Goal: Transaction & Acquisition: Purchase product/service

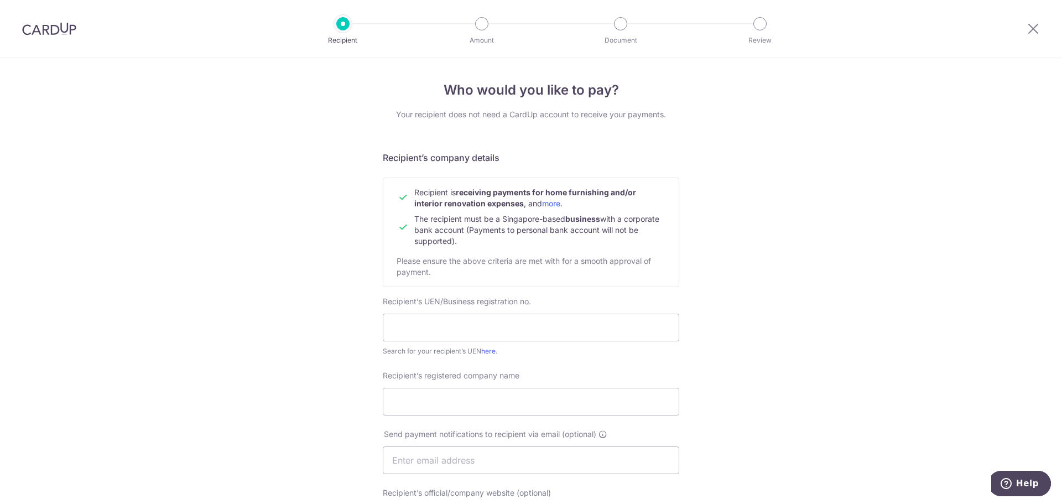
click at [117, 209] on div "Who would you like to pay? Your recipient does not need a CardUp account to rec…" at bounding box center [531, 474] width 1062 height 832
drag, startPoint x: 1035, startPoint y: 27, endPoint x: 587, endPoint y: 50, distance: 449.0
click at [1036, 27] on icon at bounding box center [1032, 29] width 13 height 14
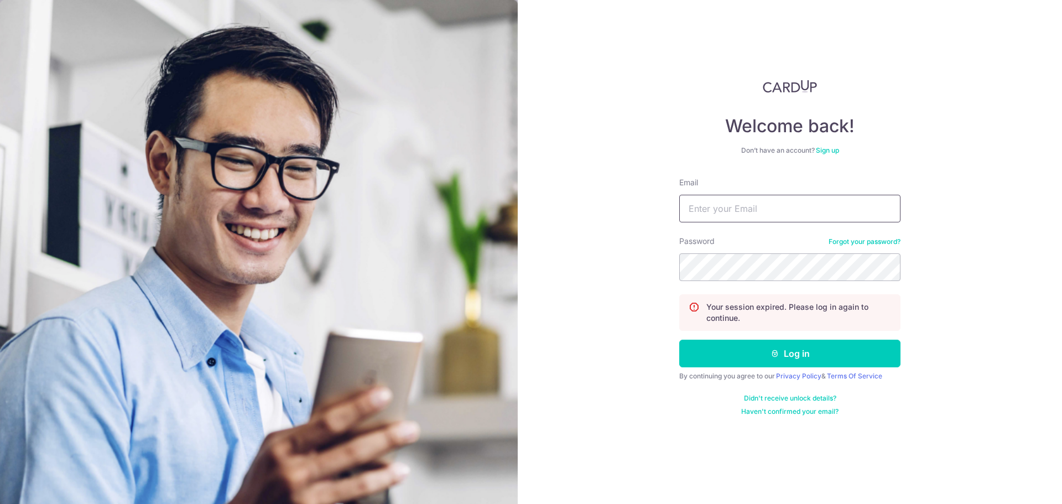
click at [728, 208] on input "Email" at bounding box center [789, 209] width 221 height 28
type input "[EMAIL_ADDRESS][DOMAIN_NAME]"
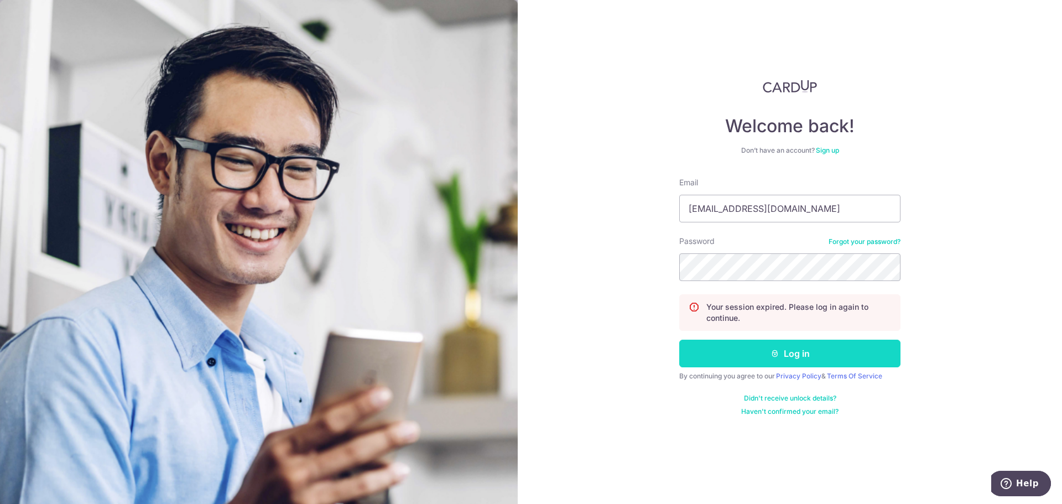
click at [770, 354] on icon "submit" at bounding box center [774, 353] width 9 height 9
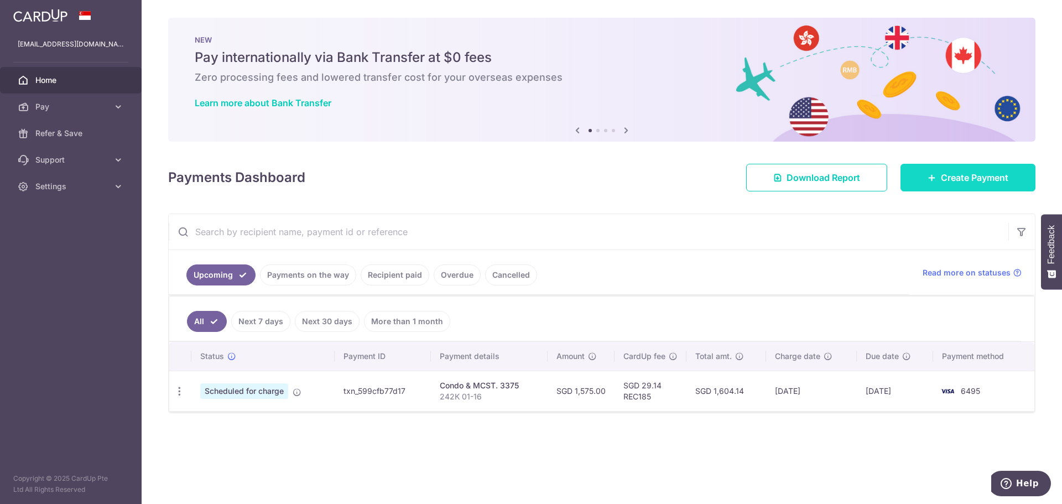
click at [971, 171] on span "Create Payment" at bounding box center [973, 177] width 67 height 13
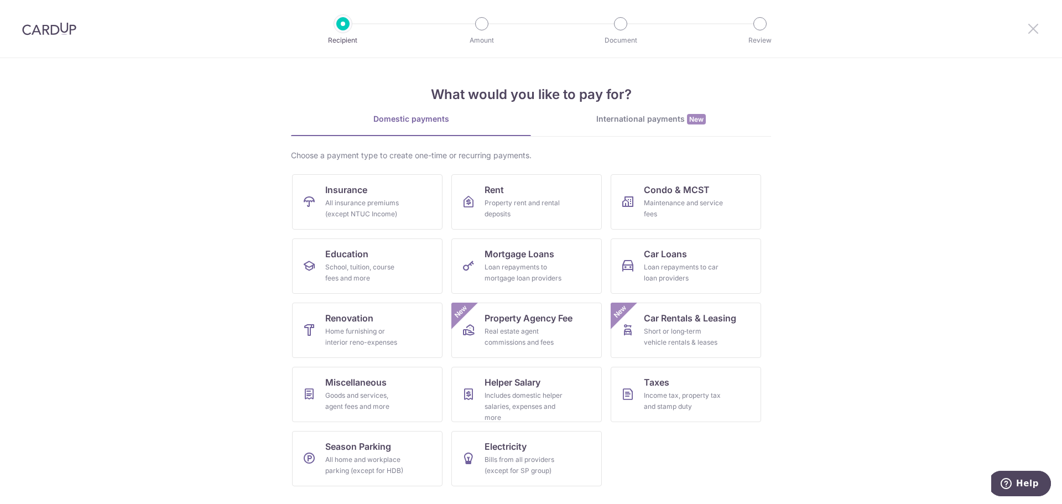
click at [1033, 30] on icon at bounding box center [1032, 29] width 13 height 14
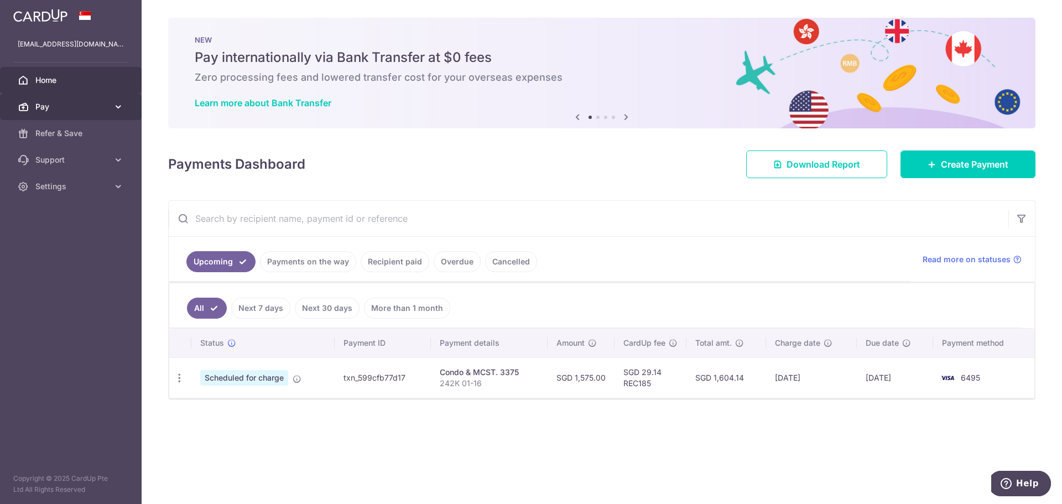
click at [65, 106] on span "Pay" at bounding box center [71, 106] width 73 height 11
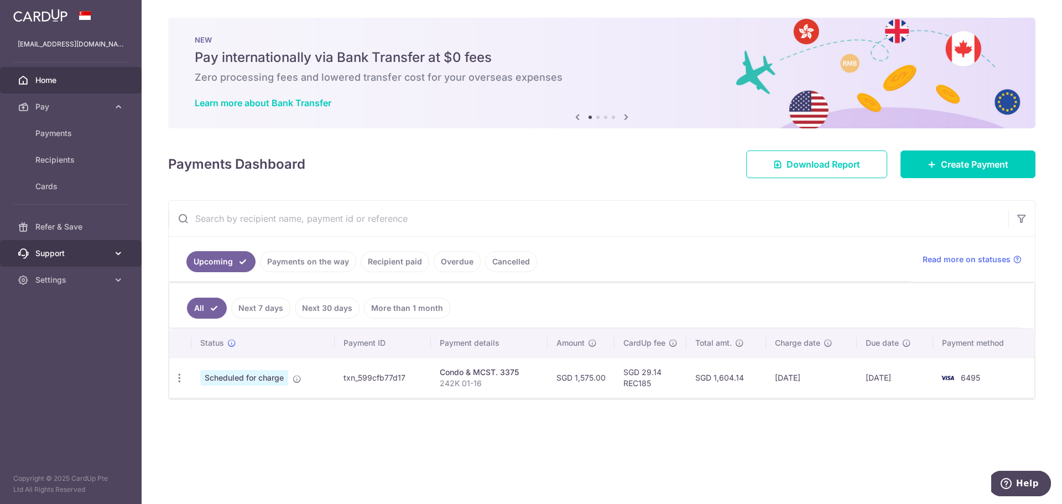
click at [53, 252] on span "Support" at bounding box center [71, 253] width 73 height 11
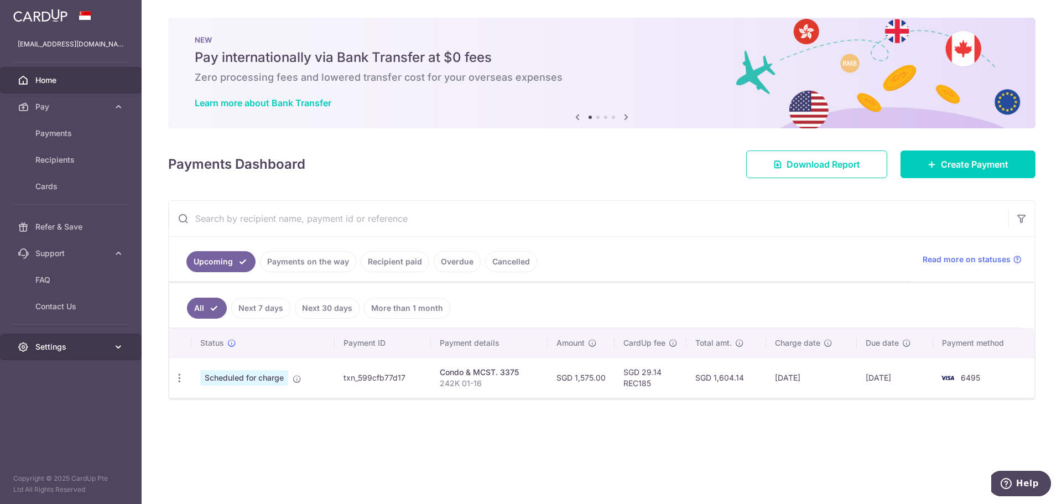
click at [64, 343] on span "Settings" at bounding box center [71, 346] width 73 height 11
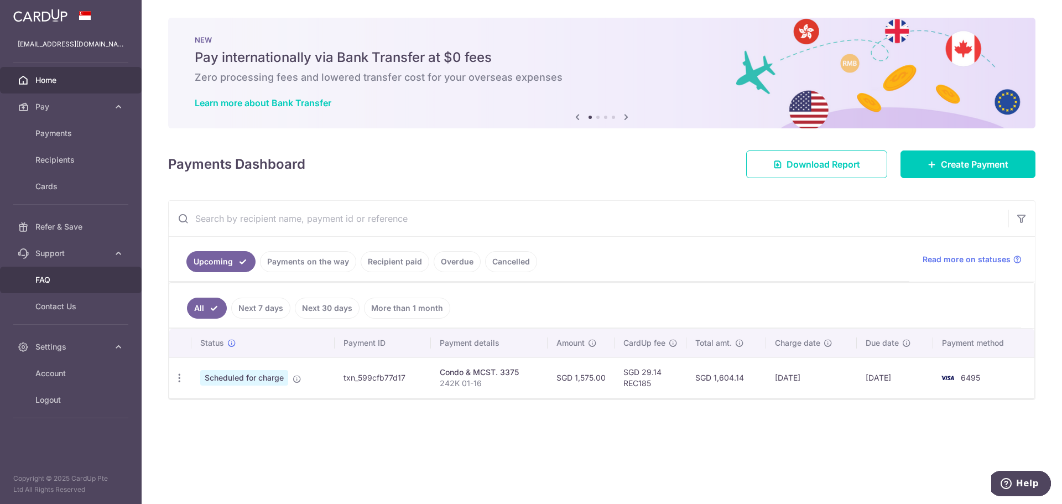
click at [81, 272] on link "FAQ" at bounding box center [71, 279] width 142 height 27
click at [628, 117] on icon at bounding box center [625, 117] width 13 height 14
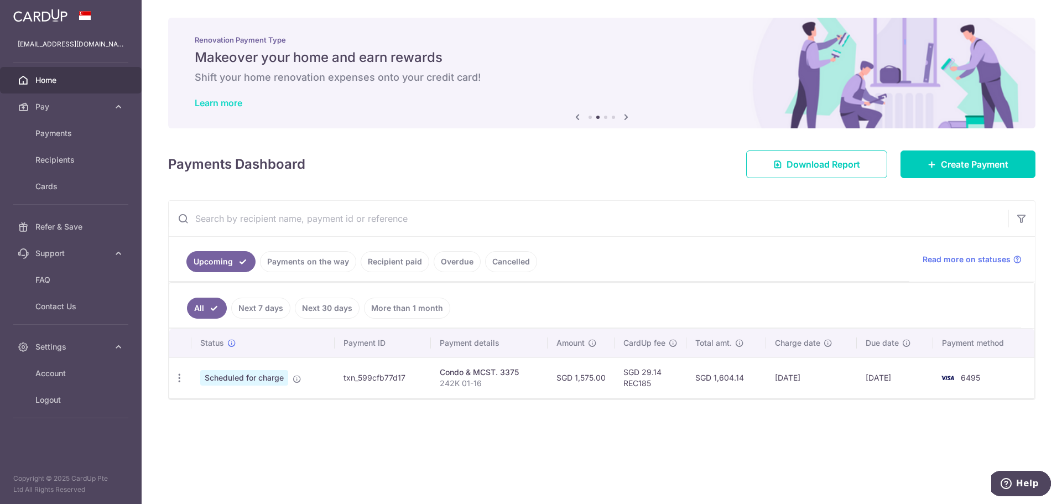
click at [217, 107] on link "Learn more" at bounding box center [219, 102] width 48 height 11
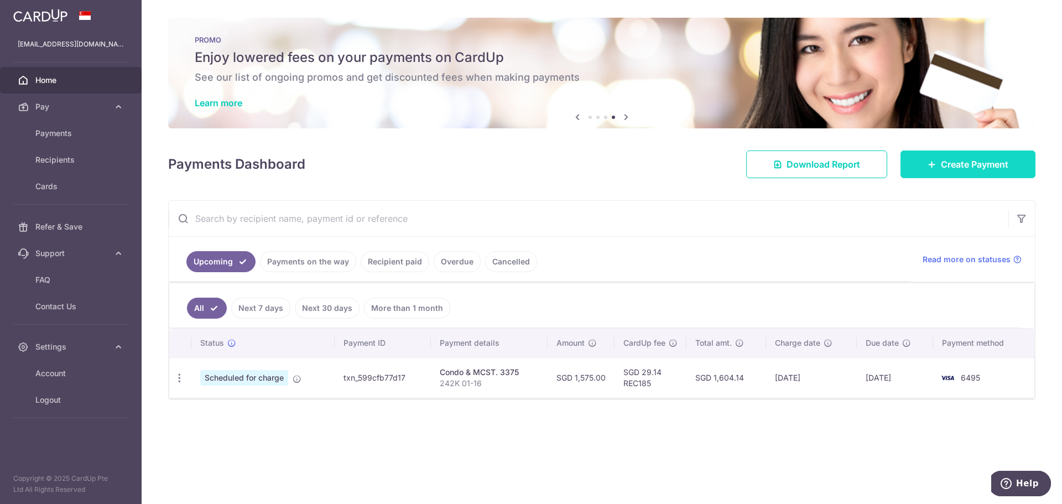
click at [941, 167] on span "Create Payment" at bounding box center [973, 164] width 67 height 13
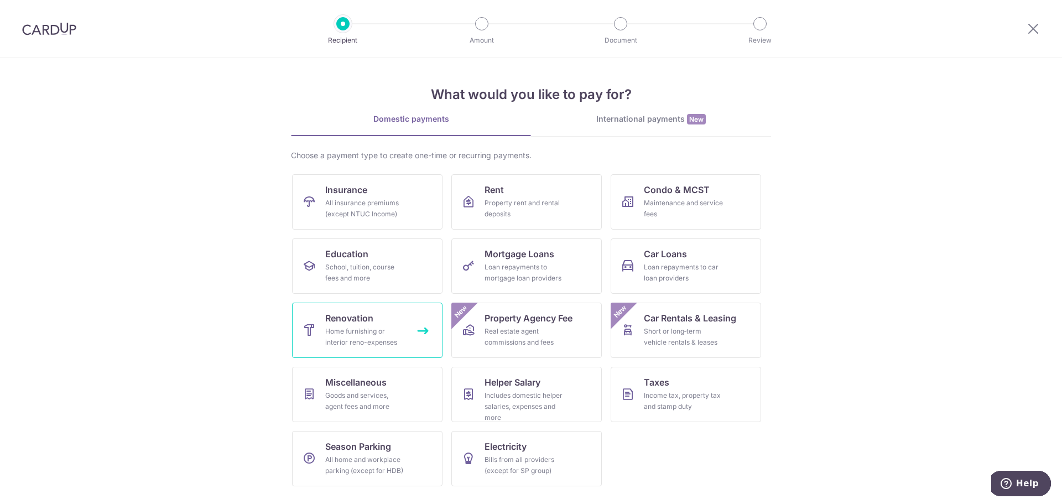
click at [359, 323] on span "Renovation" at bounding box center [349, 317] width 48 height 13
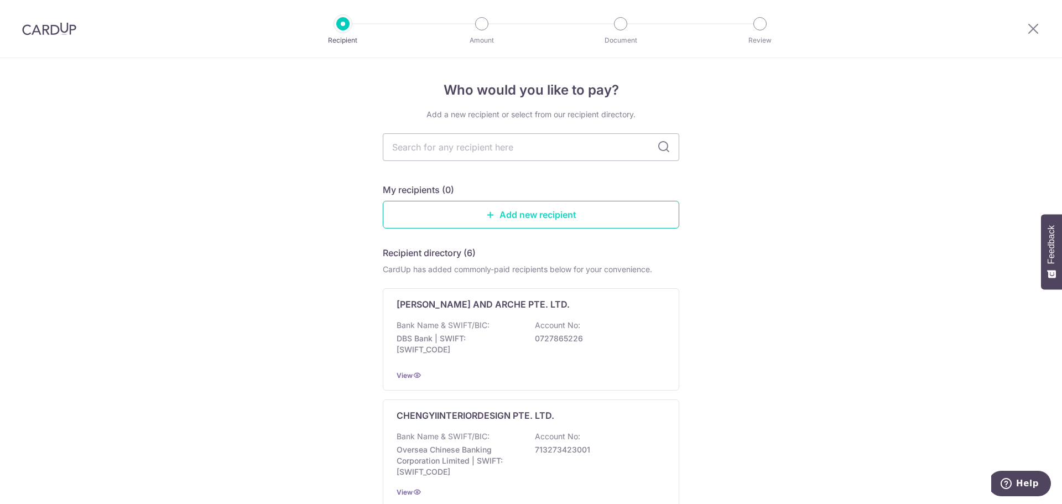
click at [543, 213] on link "Add new recipient" at bounding box center [531, 215] width 296 height 28
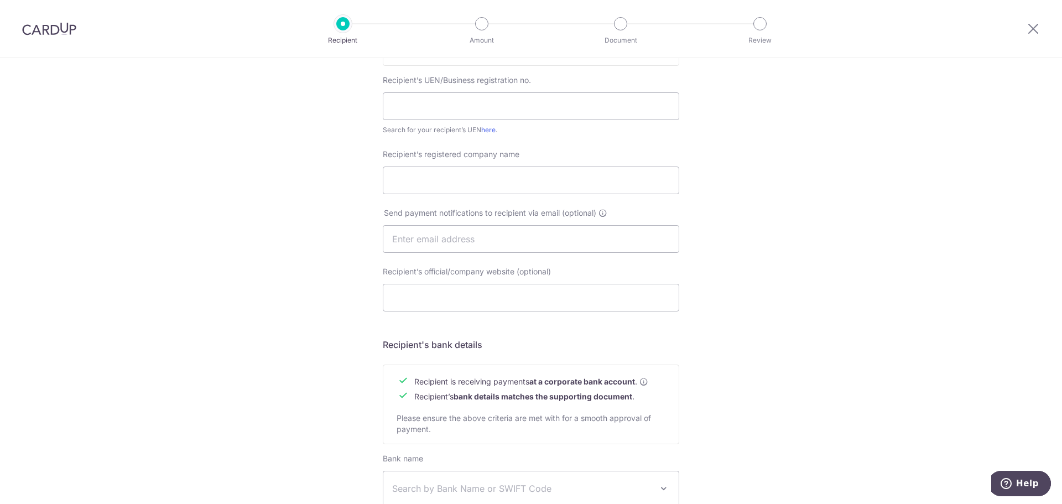
scroll to position [166, 0]
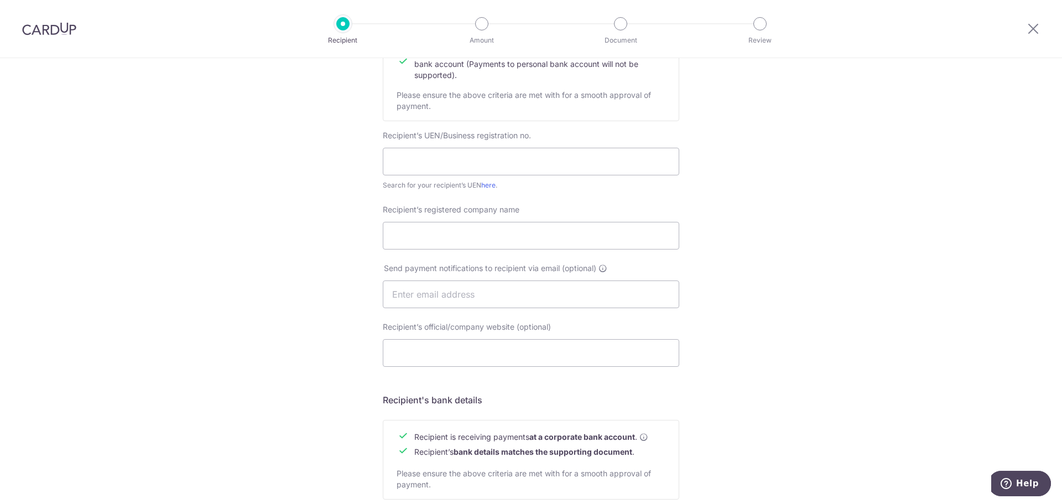
click at [1039, 20] on div at bounding box center [1032, 28] width 57 height 57
click at [1020, 33] on div at bounding box center [1032, 28] width 57 height 57
click at [1030, 27] on icon at bounding box center [1032, 29] width 13 height 14
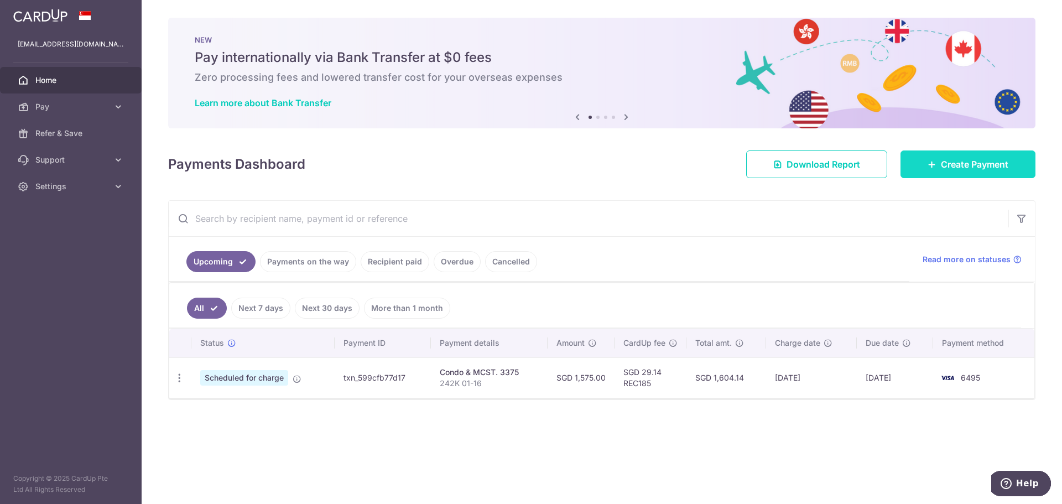
click at [996, 166] on span "Create Payment" at bounding box center [973, 164] width 67 height 13
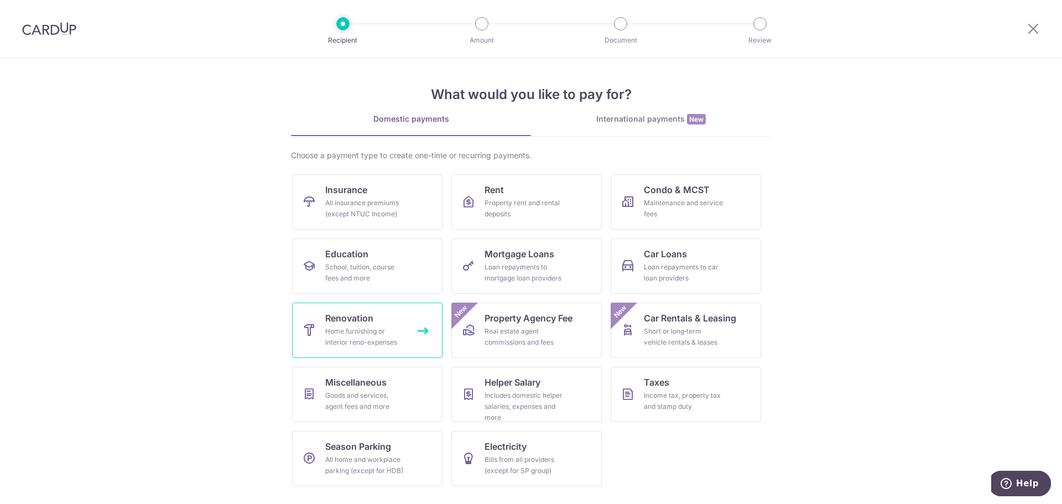
click at [317, 327] on link "Renovation Home furnishing or interior reno-expenses" at bounding box center [367, 329] width 150 height 55
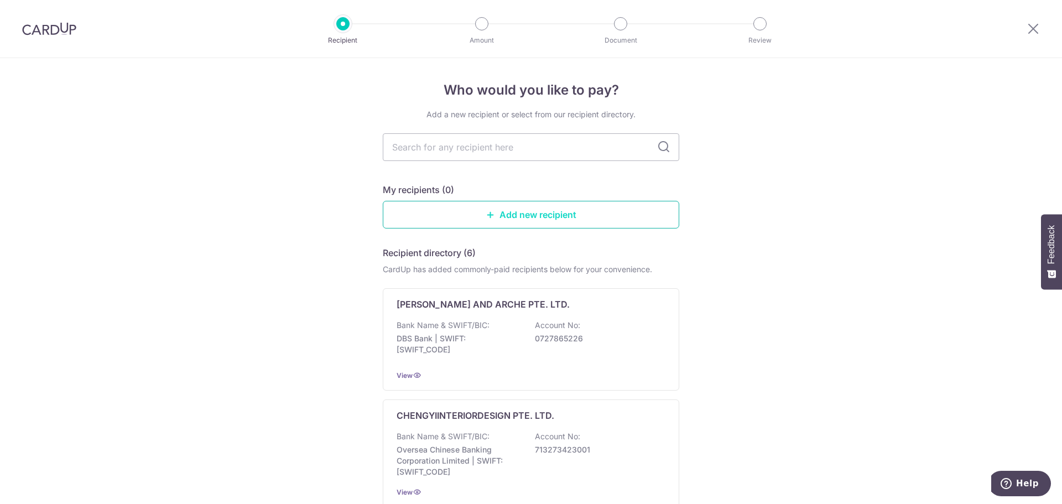
click at [541, 216] on link "Add new recipient" at bounding box center [531, 215] width 296 height 28
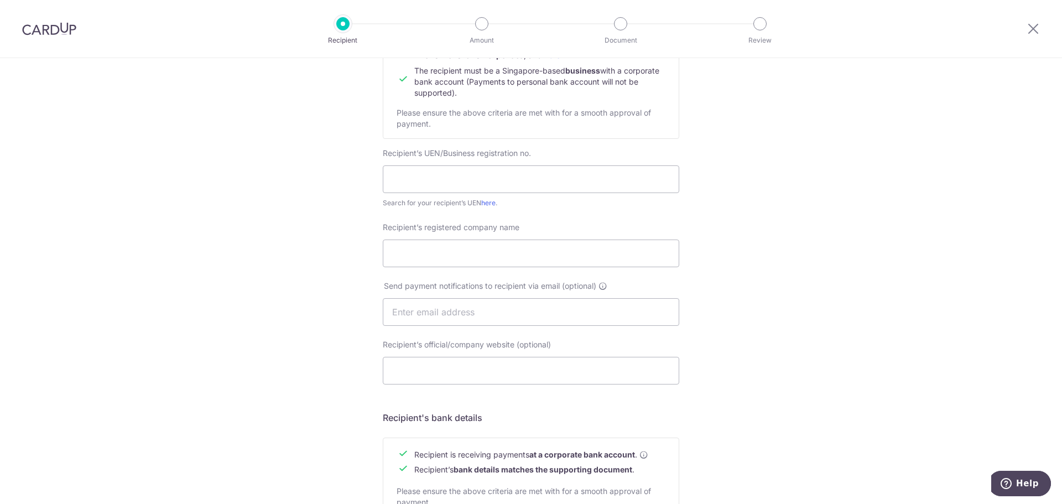
scroll to position [166, 0]
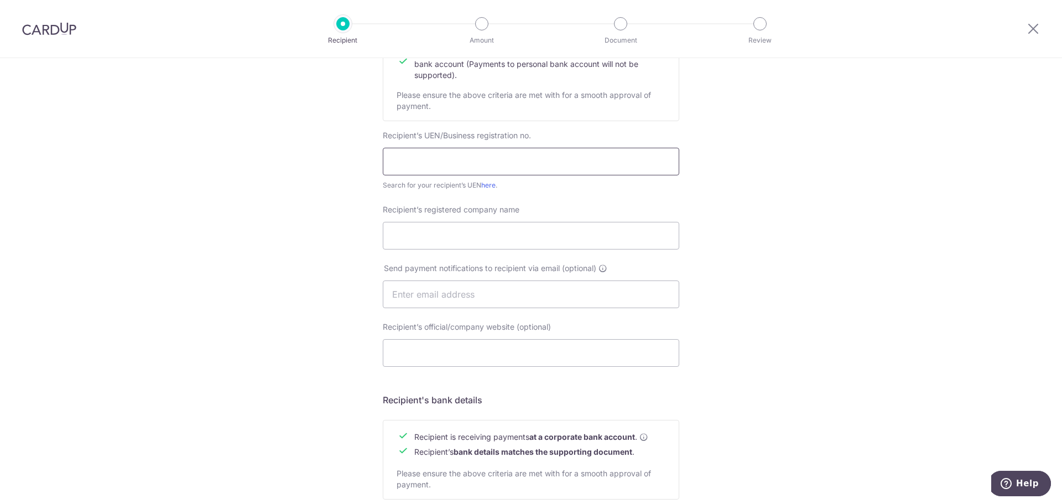
click at [452, 157] on input "text" at bounding box center [531, 162] width 296 height 28
paste input "202113500M"
type input "202113500M"
click at [426, 228] on input "Recipient’s registered company name" at bounding box center [531, 236] width 296 height 28
click at [409, 223] on input "Recipient’s registered company name" at bounding box center [531, 236] width 296 height 28
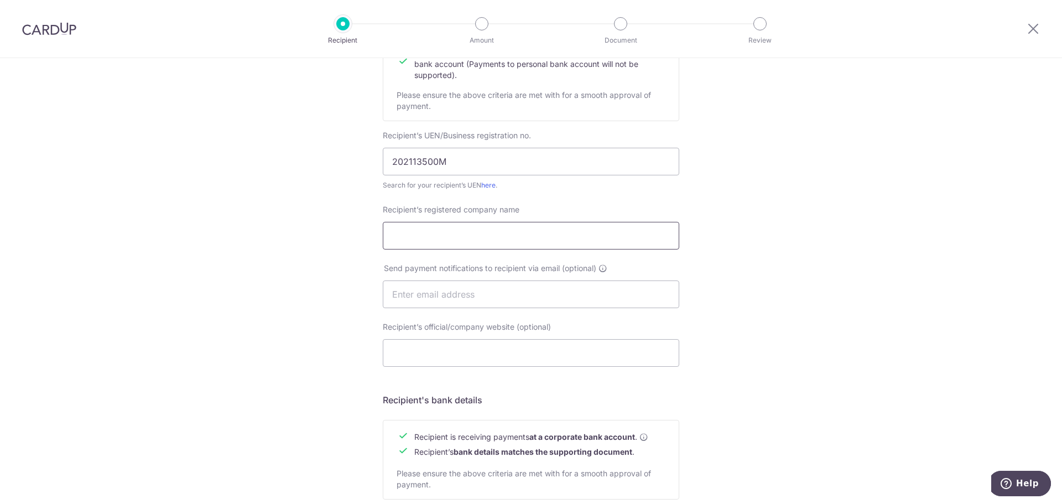
paste input "RUSTICS nterior design pte ltd"
click at [431, 240] on input "RUSTICS nterior design pte ltd" at bounding box center [531, 236] width 296 height 28
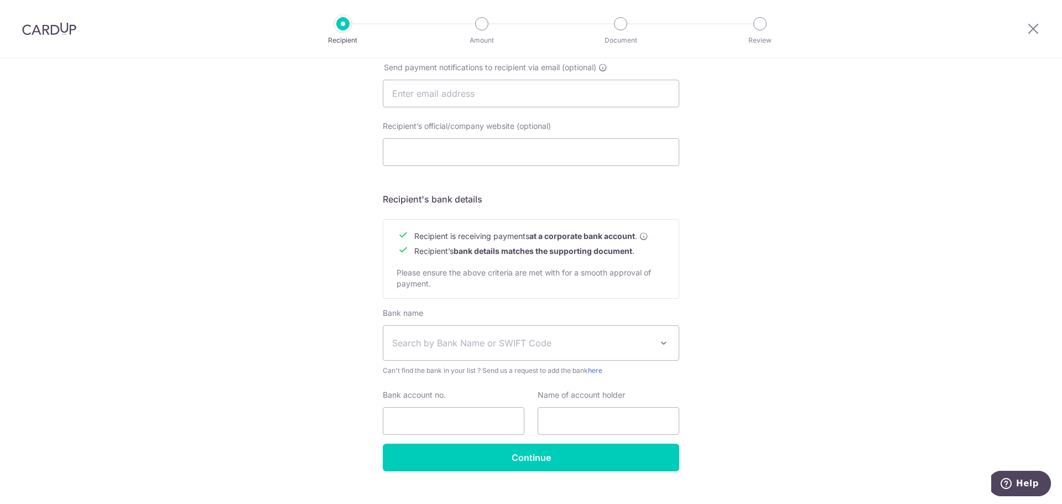
scroll to position [386, 0]
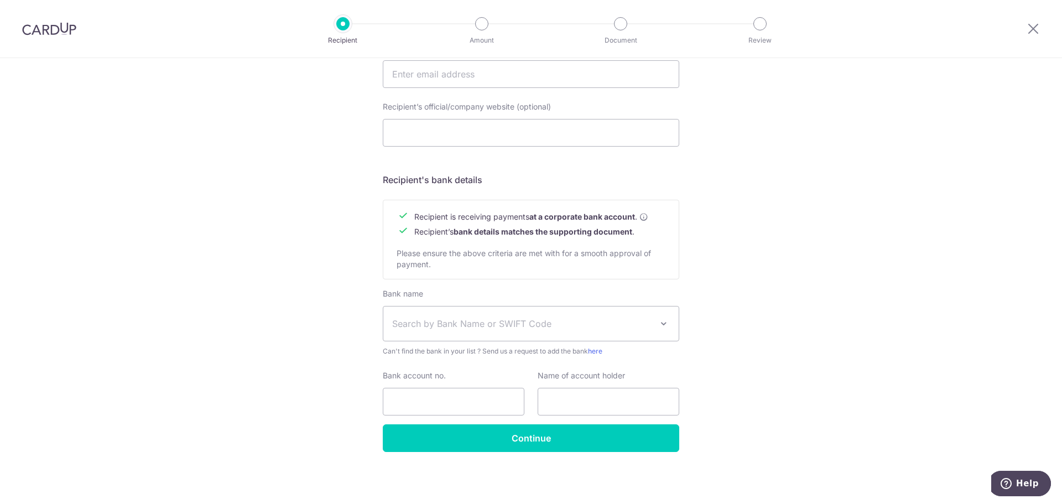
type input "Rustics Interior Design Pte Ltd"
click at [666, 331] on span "Search by Bank Name or SWIFT Code" at bounding box center [530, 323] width 295 height 34
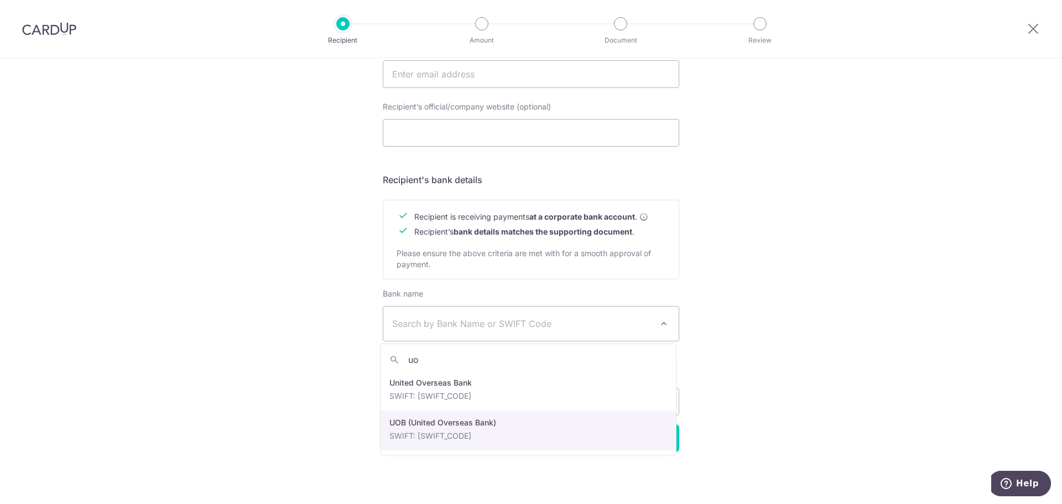
type input "uo"
select select "18"
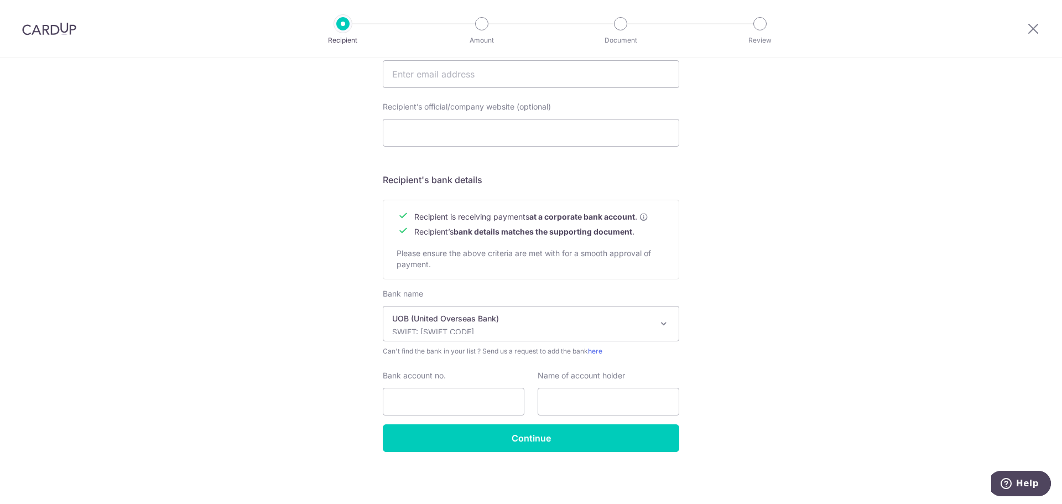
click at [776, 392] on div "Who would you like to pay? Your recipient does not need a CardUp account to rec…" at bounding box center [531, 88] width 1062 height 832
click at [610, 394] on input "text" at bounding box center [608, 402] width 142 height 28
paste input "Rustics Interior Design Pte Ltd"
type input "Rustics Interior Design Pte Ltd"
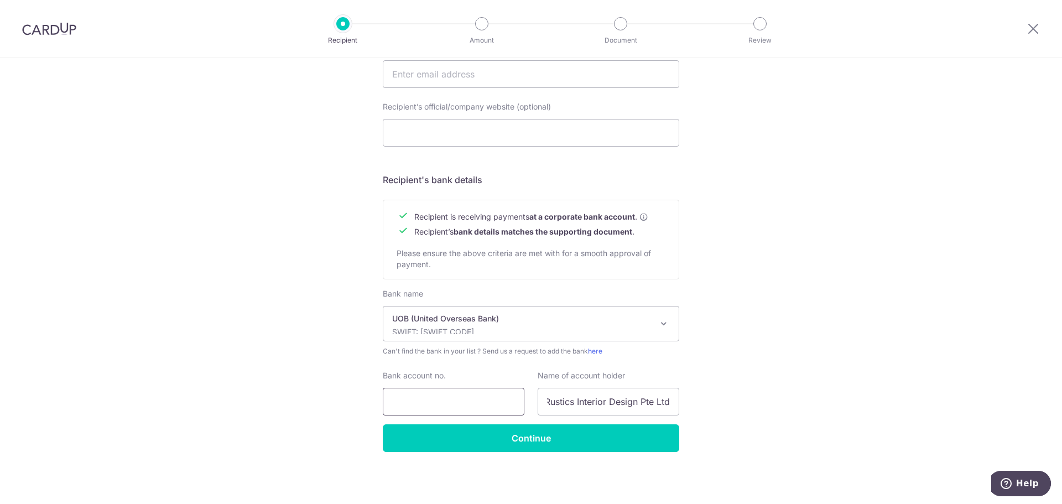
scroll to position [0, 0]
click at [453, 409] on input "Bank account no." at bounding box center [454, 402] width 142 height 28
click at [420, 399] on input "Bank account no." at bounding box center [454, 402] width 142 height 28
paste input "422-317-938-4"
click at [410, 399] on input "422-317-938-4" at bounding box center [454, 402] width 142 height 28
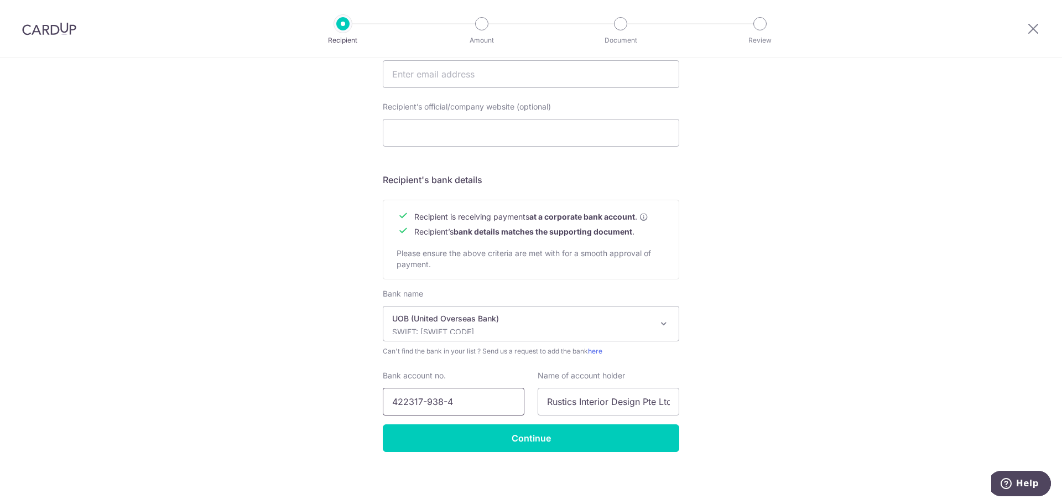
click at [426, 401] on input "422317-938-4" at bounding box center [454, 402] width 142 height 28
click at [440, 402] on input "422317938-4" at bounding box center [454, 402] width 142 height 28
type input "4223179384"
click at [449, 442] on input "Continue" at bounding box center [531, 438] width 296 height 28
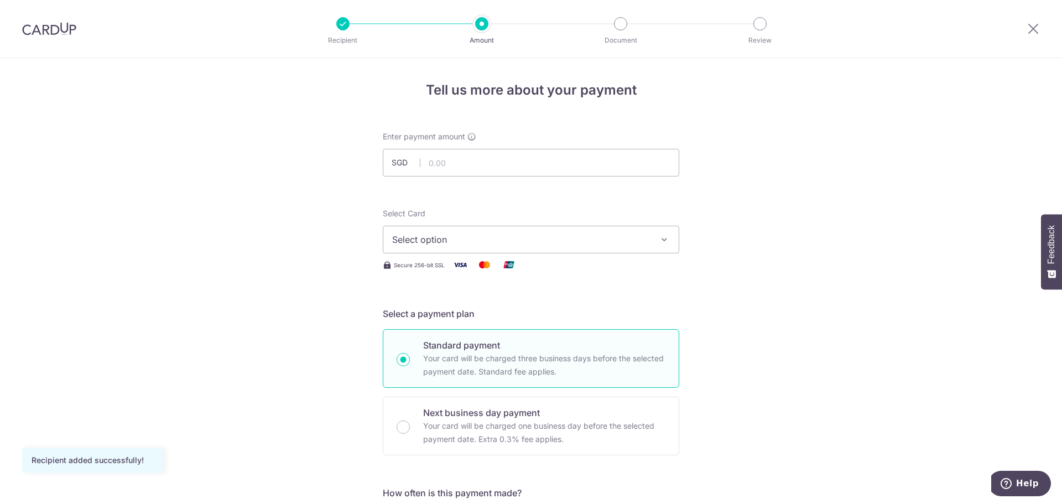
click at [603, 239] on span "Select option" at bounding box center [521, 239] width 258 height 13
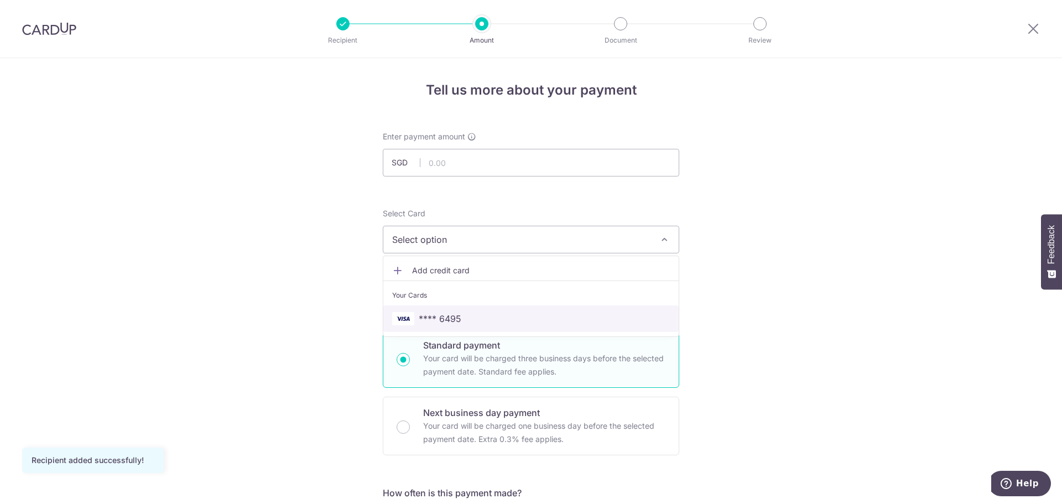
click at [499, 315] on span "**** 6495" at bounding box center [531, 318] width 278 height 13
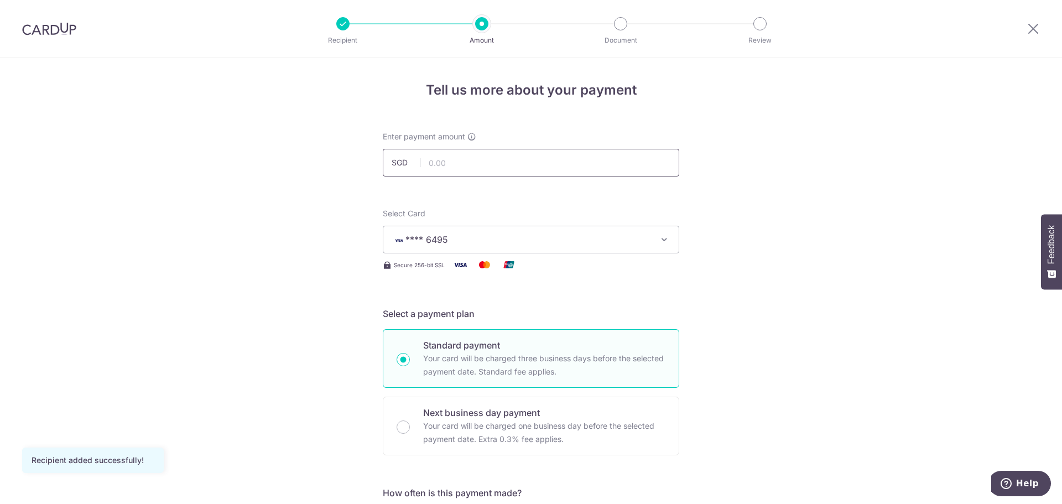
click at [461, 155] on input "text" at bounding box center [531, 163] width 296 height 28
type input "18590.67"
type input "18,590.67"
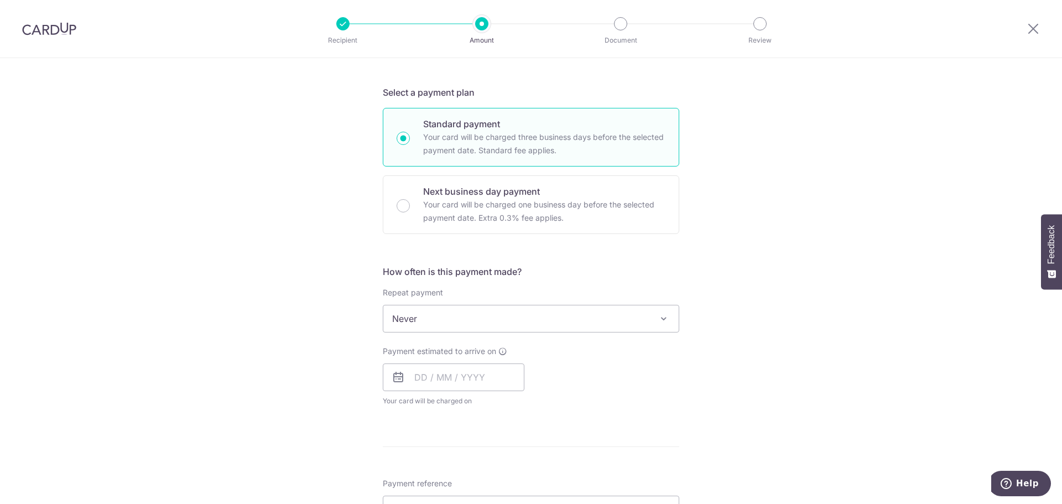
scroll to position [276, 0]
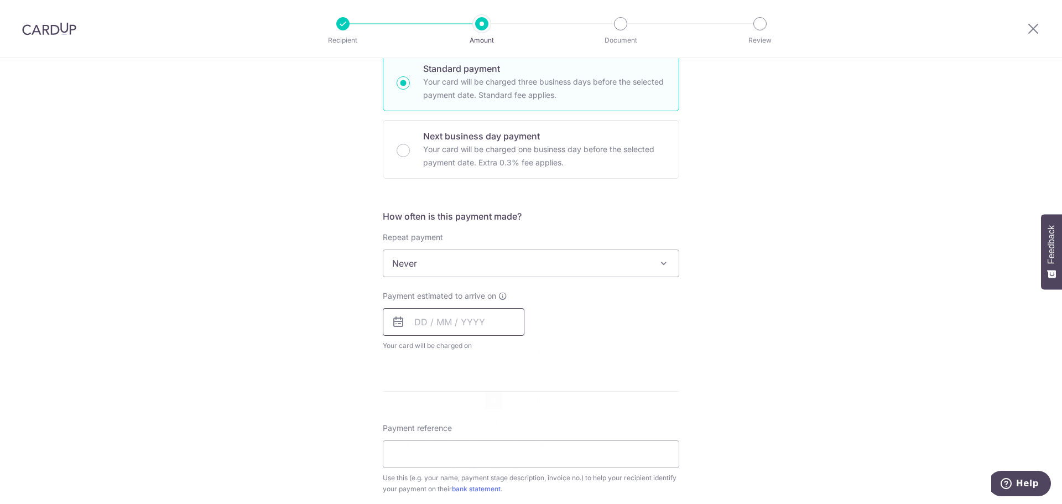
click at [487, 322] on input "text" at bounding box center [454, 322] width 142 height 28
click at [488, 398] on link "4" at bounding box center [494, 400] width 18 height 18
type input "[DATE]"
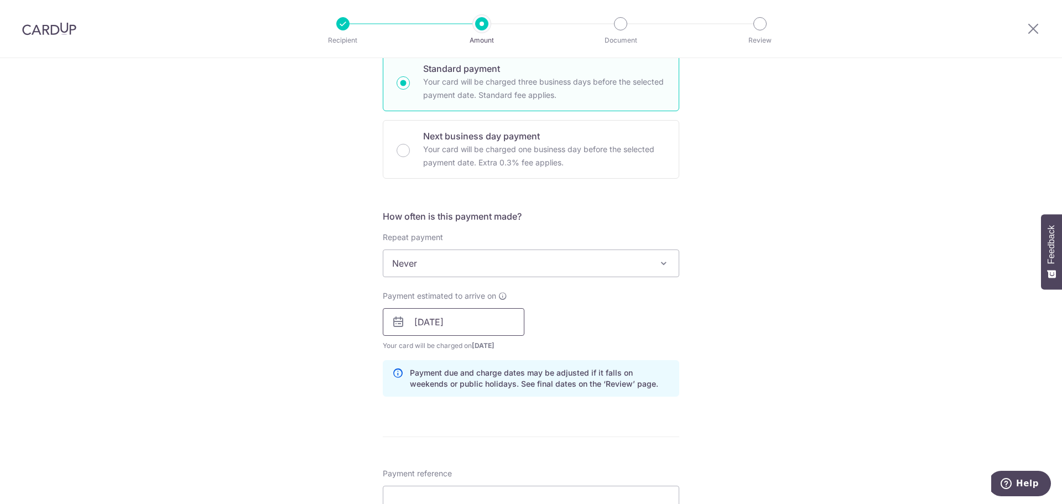
click at [496, 328] on input "04/09/2025" at bounding box center [454, 322] width 142 height 28
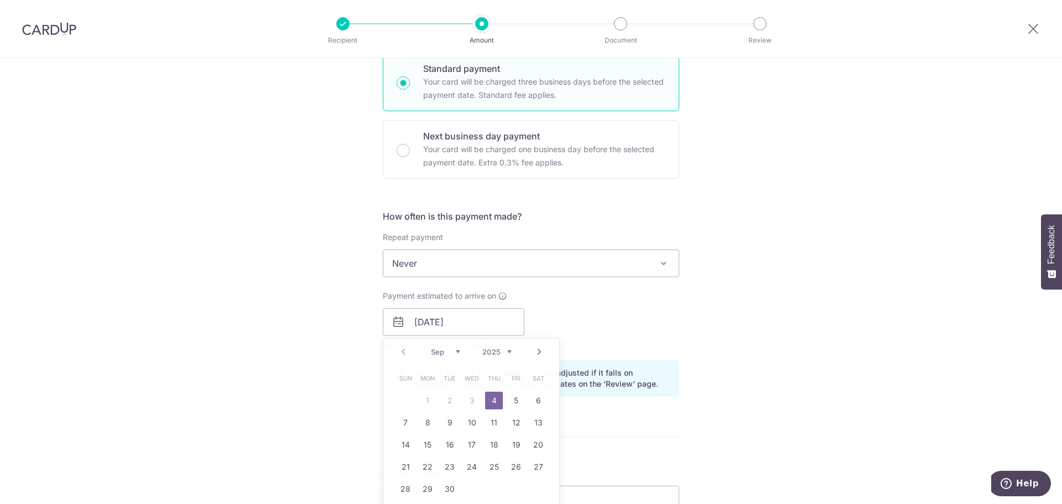
click at [590, 311] on div "Payment estimated to arrive on 04/09/2025 Prev Next Sep Oct Nov Dec 2025 2026 2…" at bounding box center [531, 320] width 310 height 61
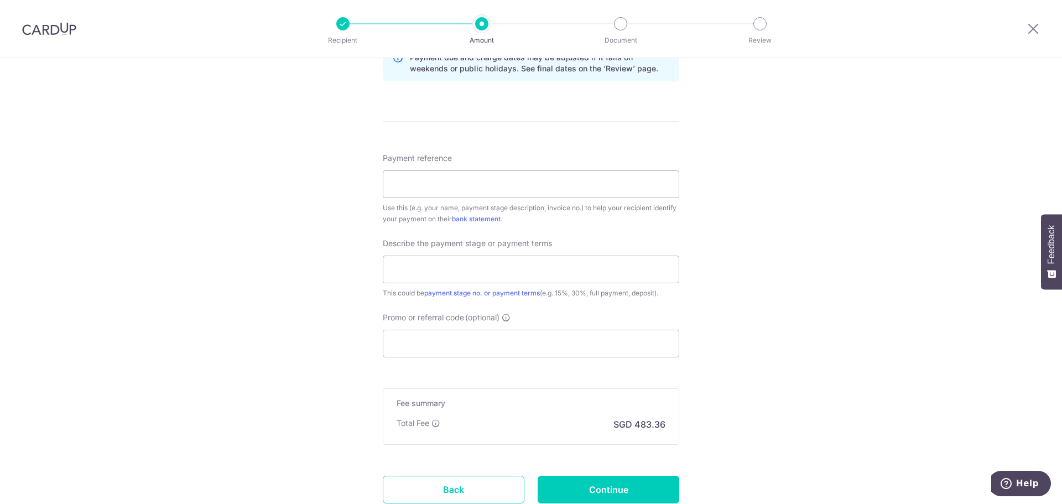
scroll to position [608, 0]
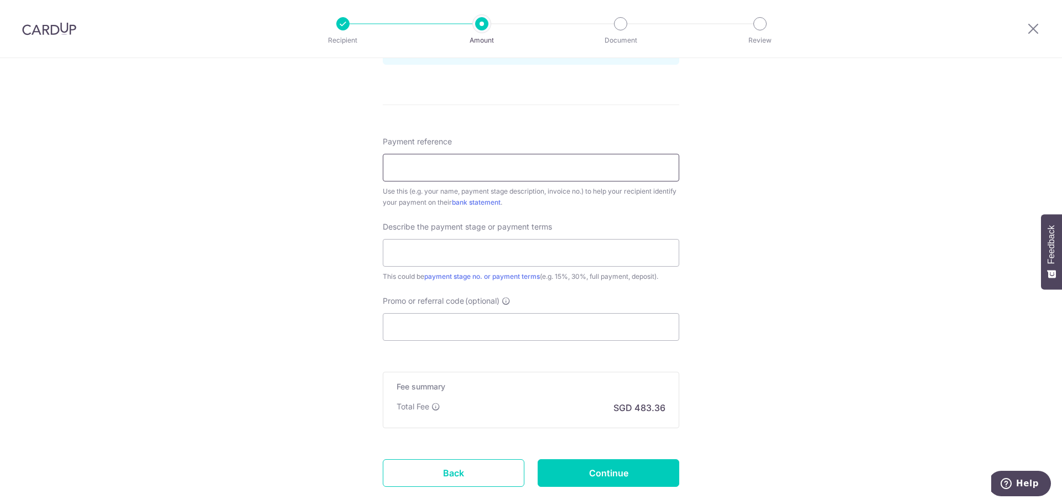
click at [470, 160] on input "Payment reference" at bounding box center [531, 168] width 296 height 28
click at [300, 198] on div "Tell us more about your payment Enter payment amount SGD 18,590.67 18590.67 Rec…" at bounding box center [531, 10] width 1062 height 1120
click at [454, 255] on input "text" at bounding box center [531, 253] width 296 height 28
click at [415, 160] on input "Payment reference" at bounding box center [531, 168] width 296 height 28
click at [320, 177] on div "Tell us more about your payment Enter payment amount SGD 18,590.67 18590.67 Rec…" at bounding box center [531, 10] width 1062 height 1120
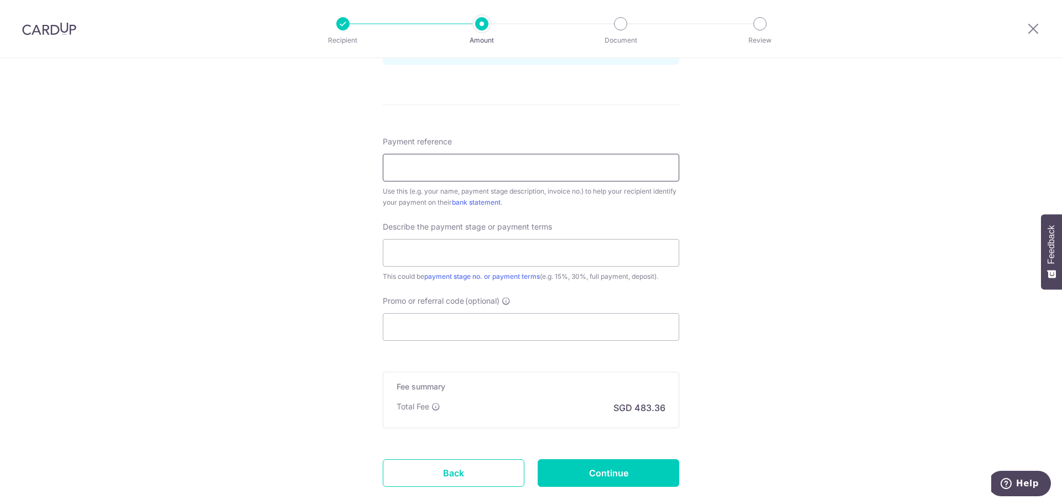
click at [407, 175] on input "Payment reference" at bounding box center [531, 168] width 296 height 28
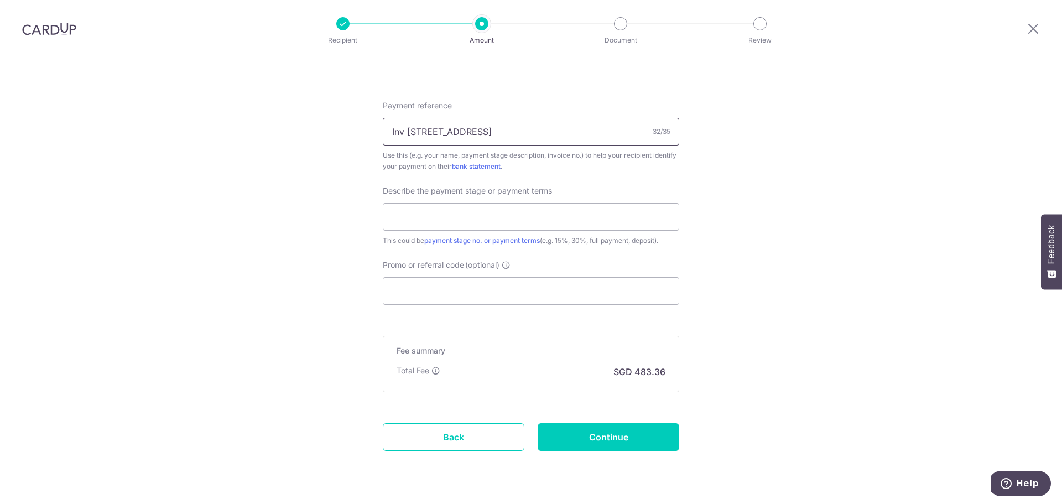
scroll to position [663, 0]
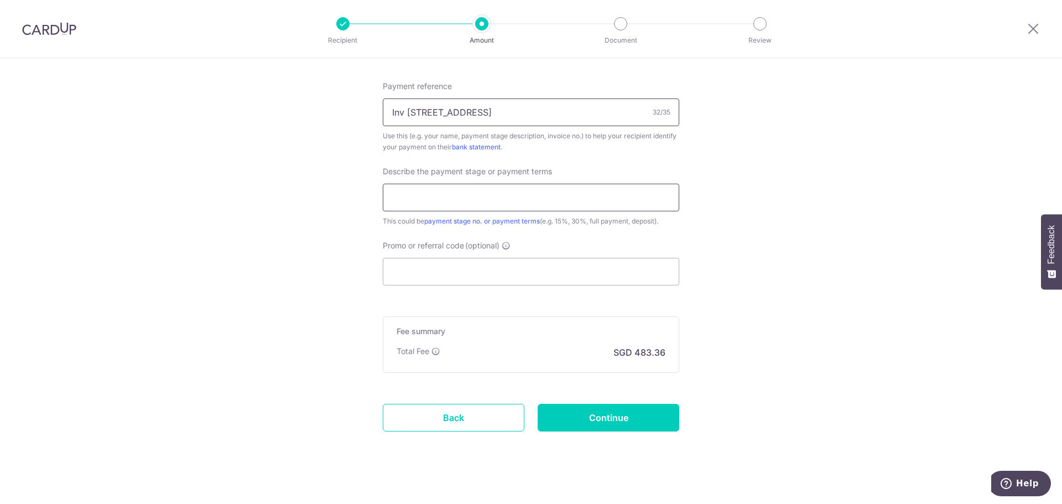
type input "Inv [STREET_ADDRESS]"
click at [491, 196] on input "text" at bounding box center [531, 198] width 296 height 28
type input "Balance payment"
click at [527, 281] on input "Promo or referral code (optional)" at bounding box center [531, 272] width 296 height 28
paste input "RENO25ONE"
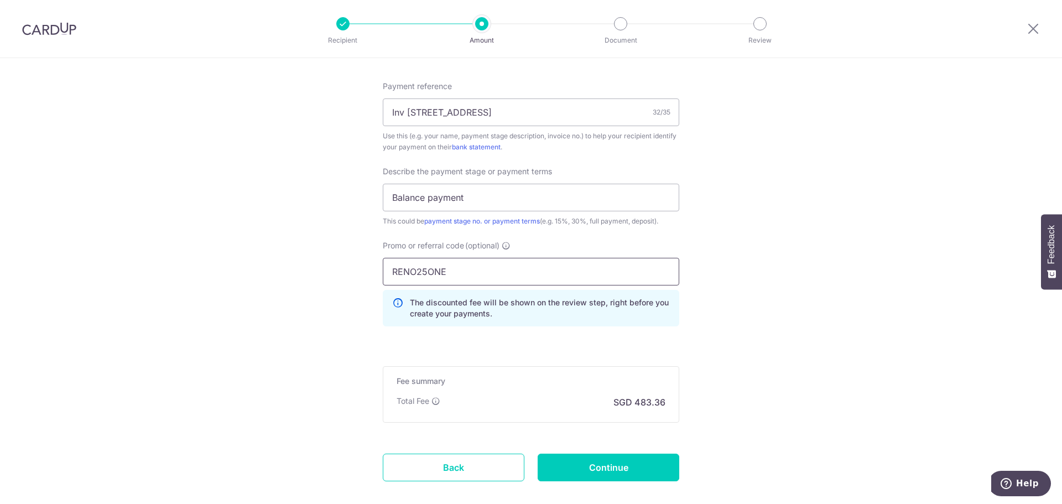
scroll to position [719, 0]
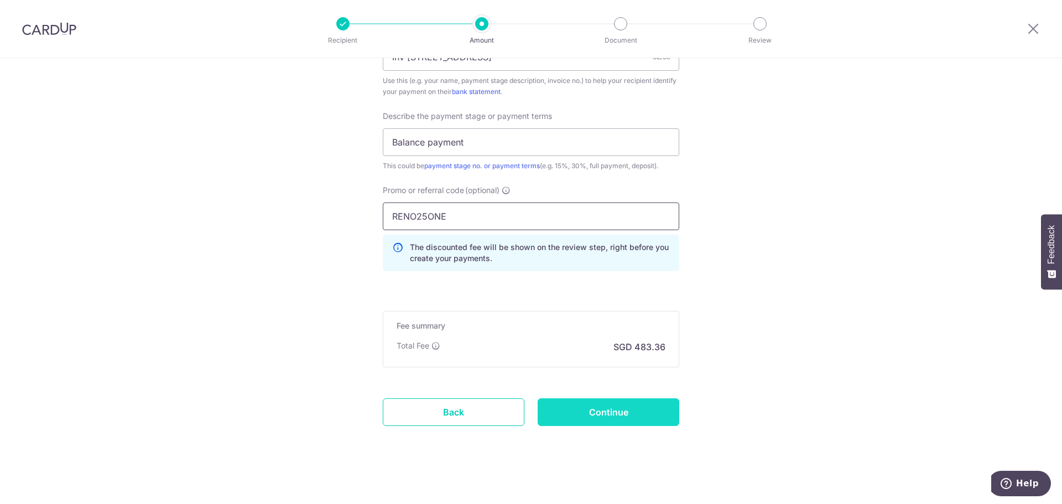
type input "RENO25ONE"
click at [621, 406] on input "Continue" at bounding box center [608, 412] width 142 height 28
type input "Create Schedule"
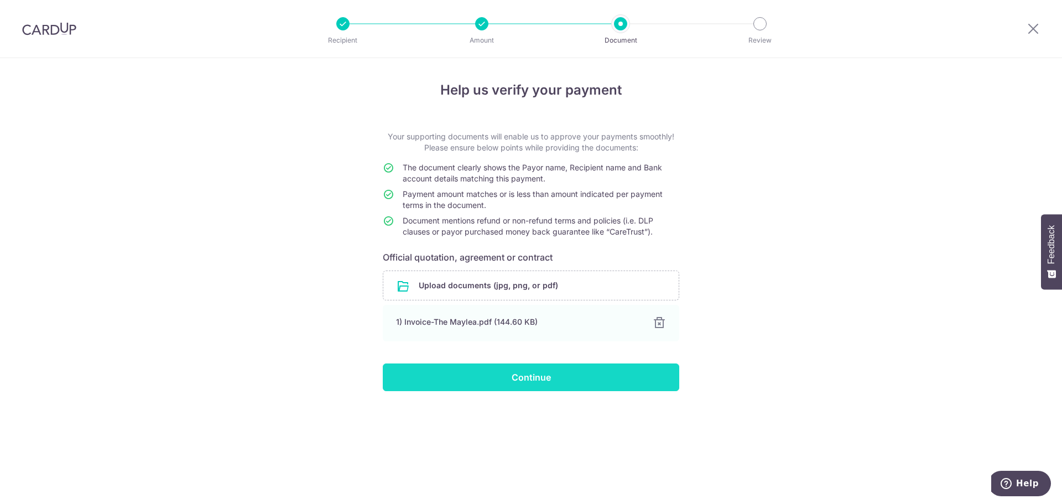
click at [494, 371] on input "Continue" at bounding box center [531, 377] width 296 height 28
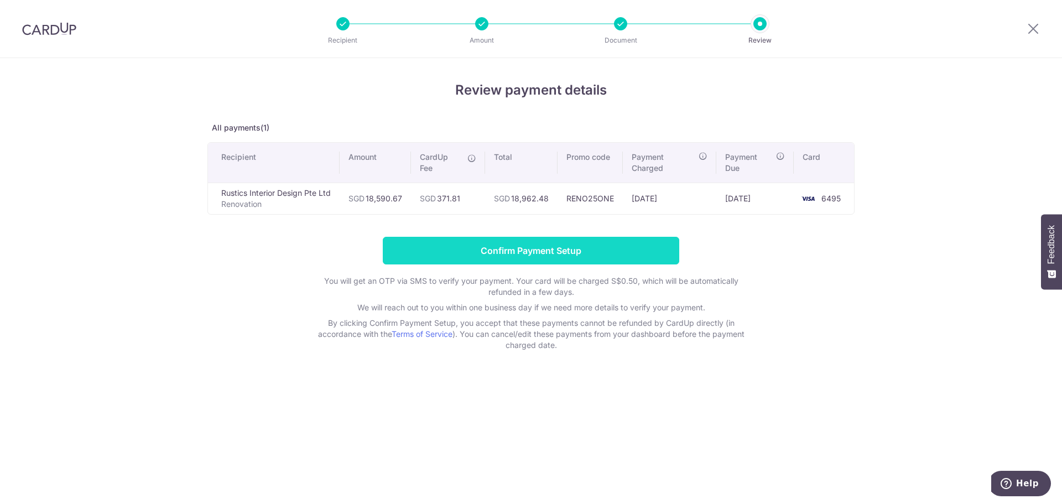
click at [551, 252] on input "Confirm Payment Setup" at bounding box center [531, 251] width 296 height 28
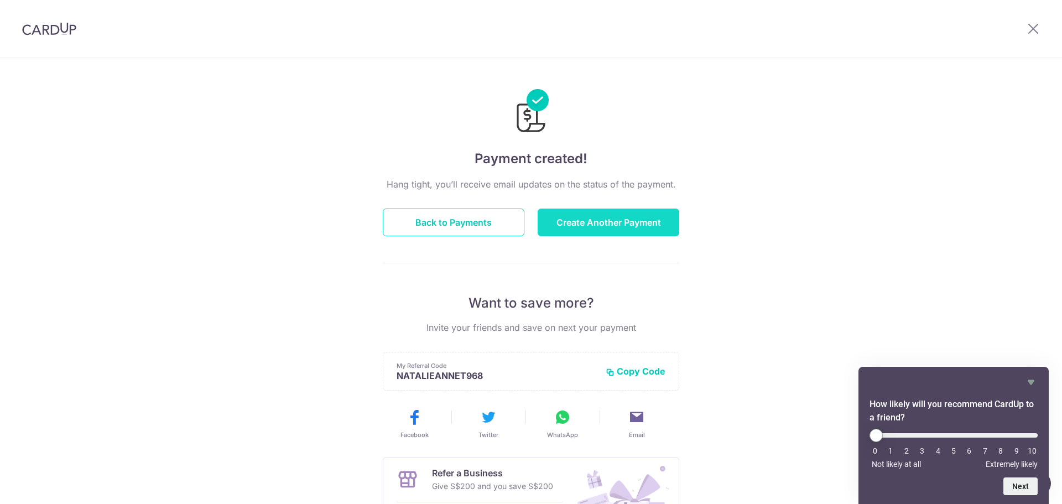
click at [619, 217] on button "Create Another Payment" at bounding box center [608, 222] width 142 height 28
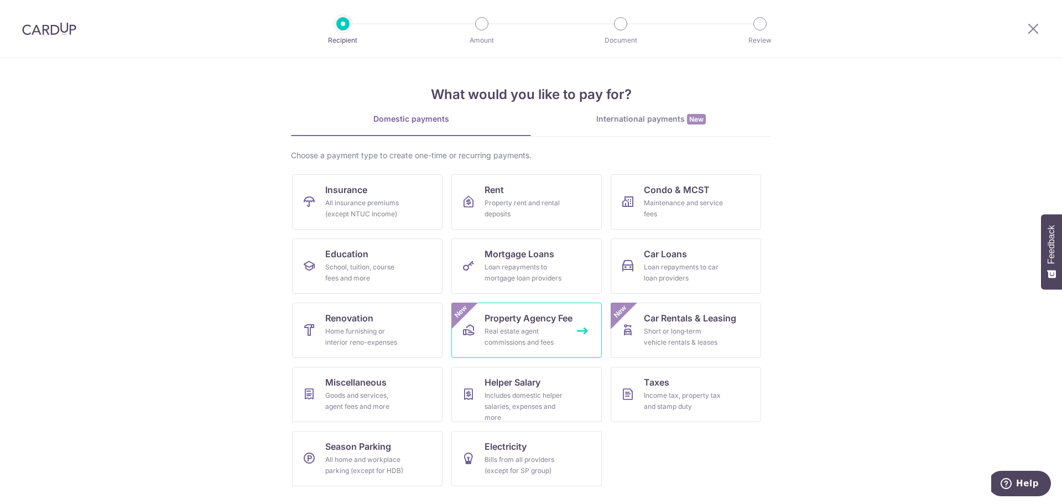
click at [519, 319] on span "Property Agency Fee" at bounding box center [528, 317] width 88 height 13
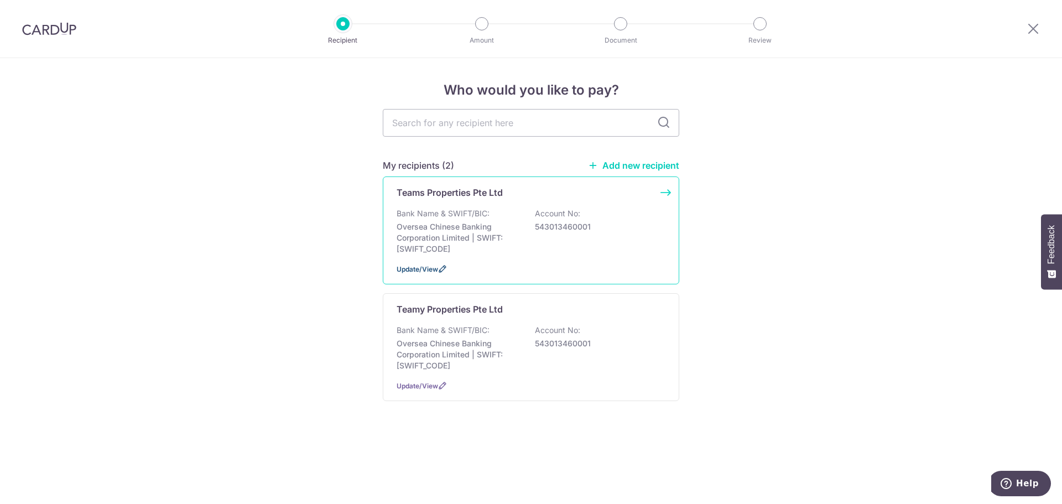
click at [433, 267] on span "Update/View" at bounding box center [416, 269] width 41 height 8
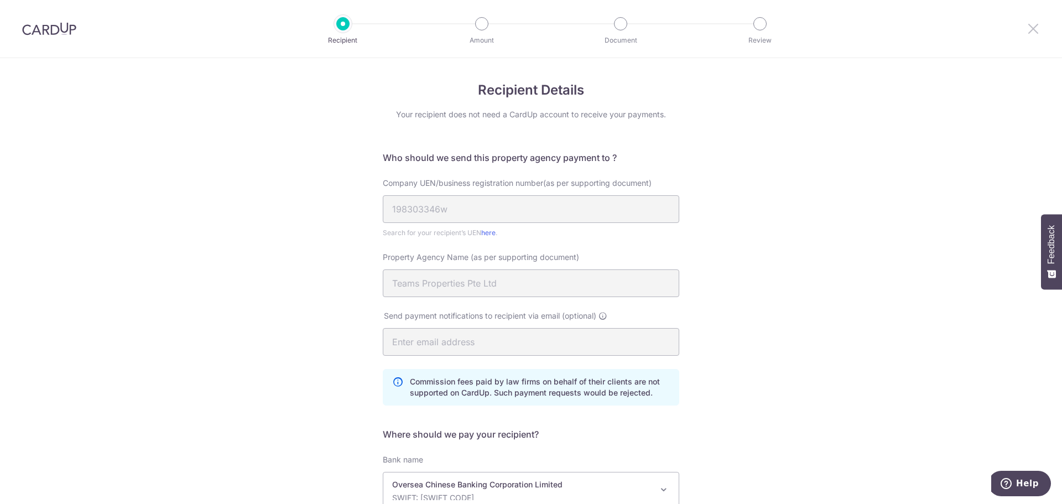
click at [1032, 27] on icon at bounding box center [1032, 29] width 13 height 14
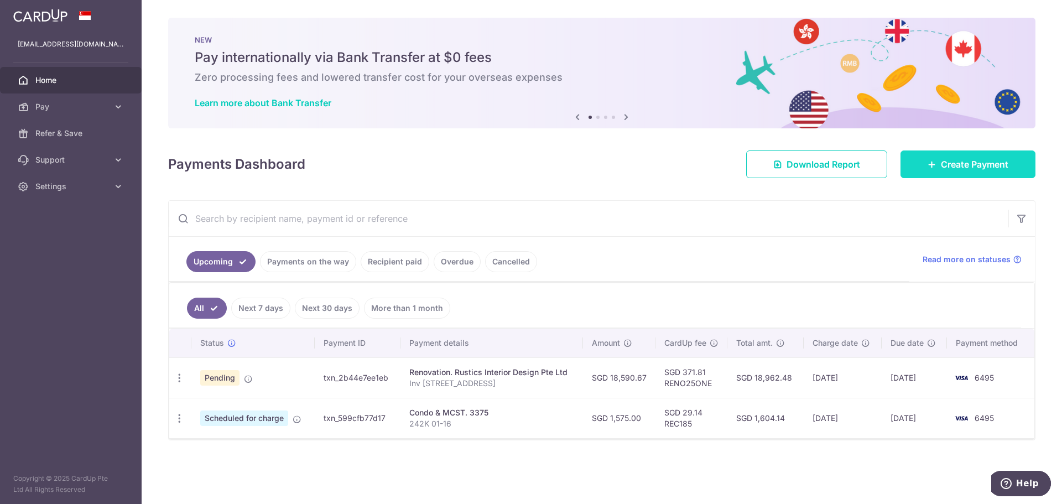
click at [979, 164] on span "Create Payment" at bounding box center [973, 164] width 67 height 13
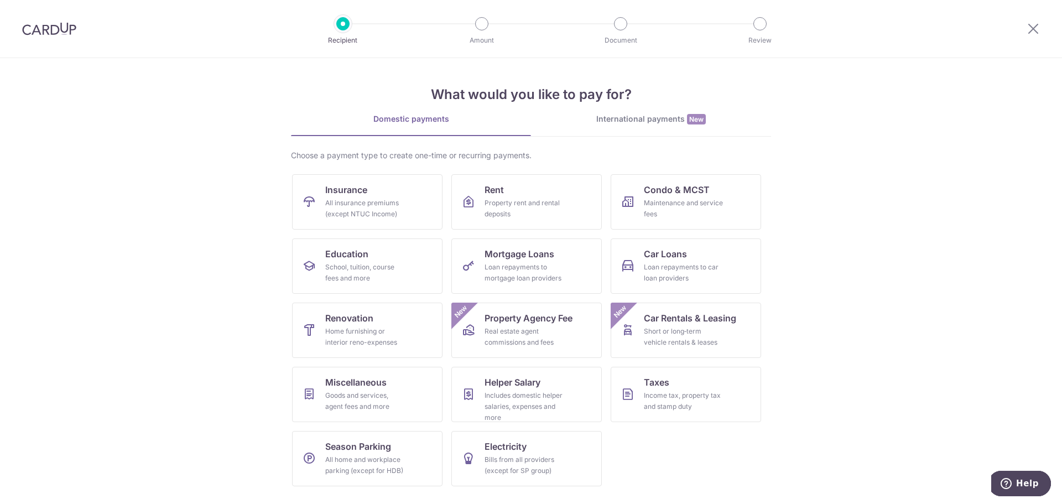
click at [250, 283] on section "What would you like to pay for? Domestic payments International payments New Ch…" at bounding box center [531, 281] width 1062 height 446
click at [489, 327] on div "Real estate agent commissions and fees" at bounding box center [524, 337] width 80 height 22
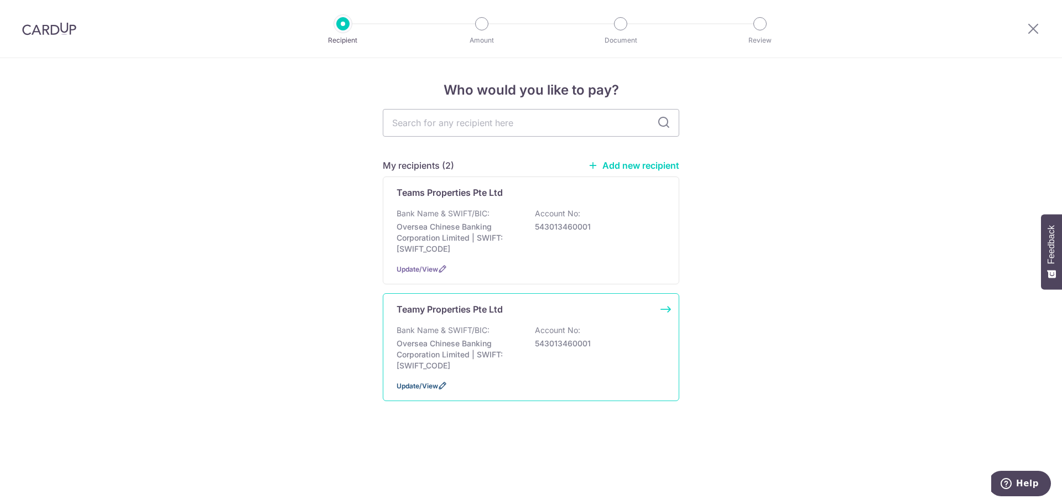
click at [426, 387] on span "Update/View" at bounding box center [416, 385] width 41 height 8
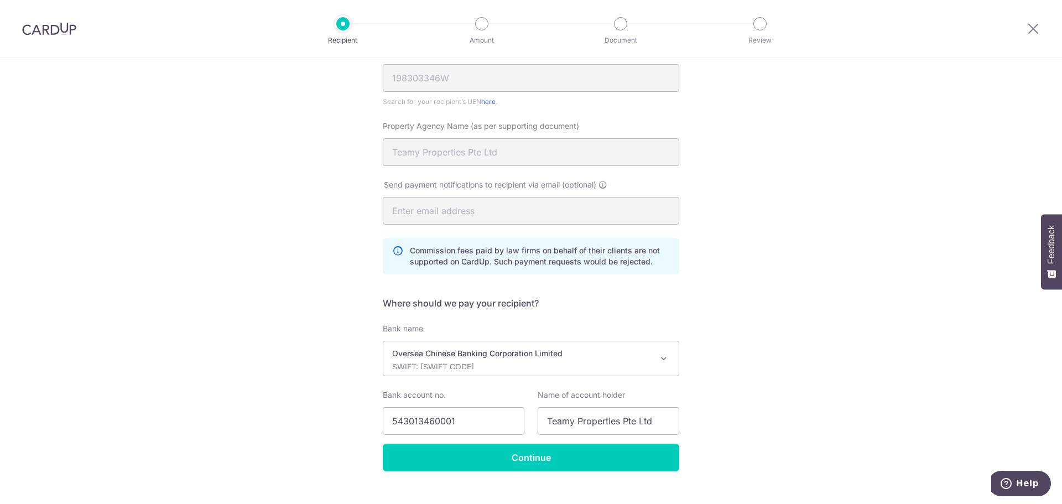
scroll to position [150, 0]
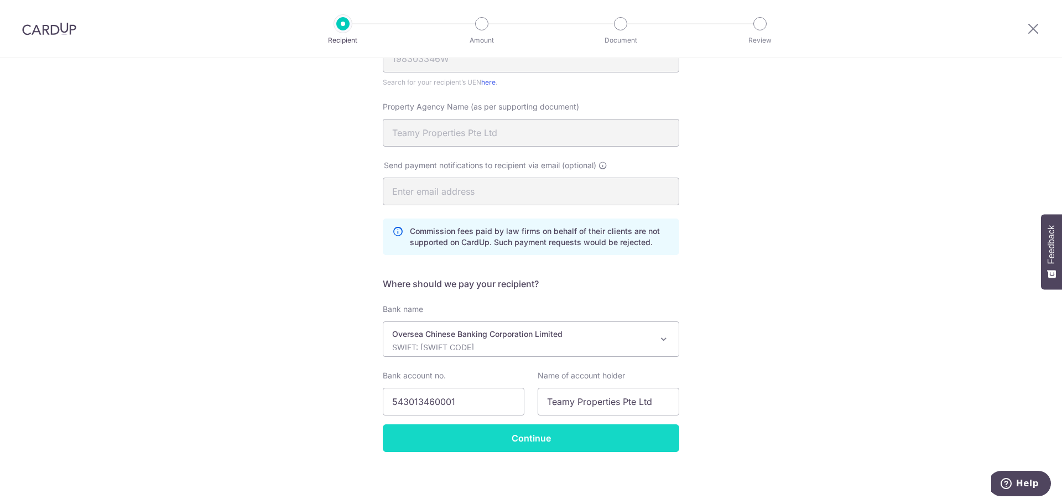
click at [546, 443] on input "Continue" at bounding box center [531, 438] width 296 height 28
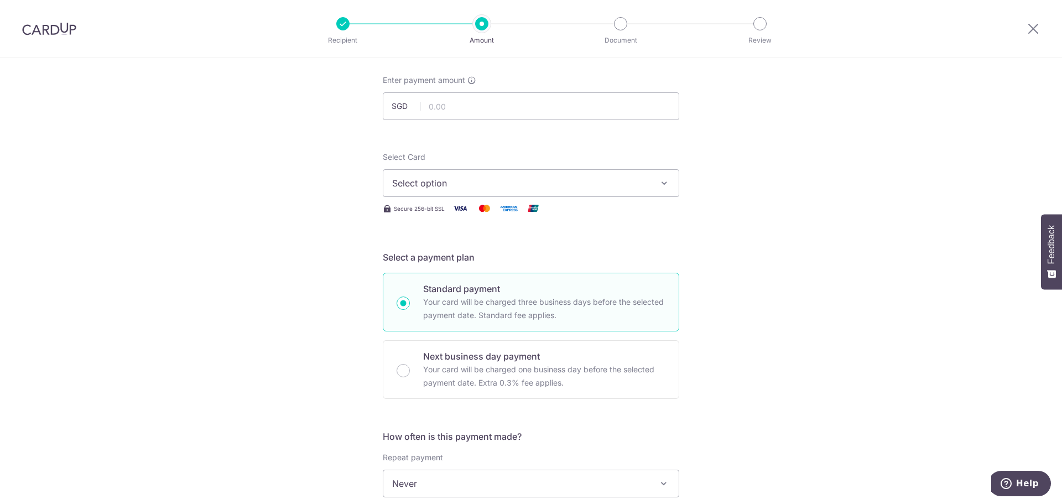
scroll to position [55, 0]
click at [497, 111] on input "text" at bounding box center [531, 107] width 296 height 28
type input "1,725.00"
click at [751, 230] on div "Tell us more about your payment Enter payment amount SGD 1,725.00 1725.00 Selec…" at bounding box center [531, 503] width 1062 height 1000
click at [572, 172] on button "Select option" at bounding box center [531, 184] width 296 height 28
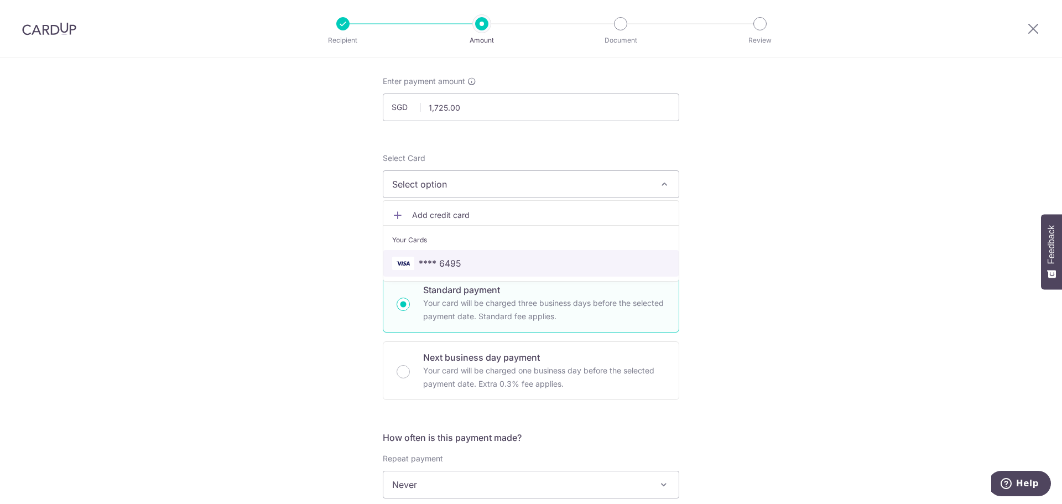
click at [506, 267] on span "**** 6495" at bounding box center [531, 263] width 278 height 13
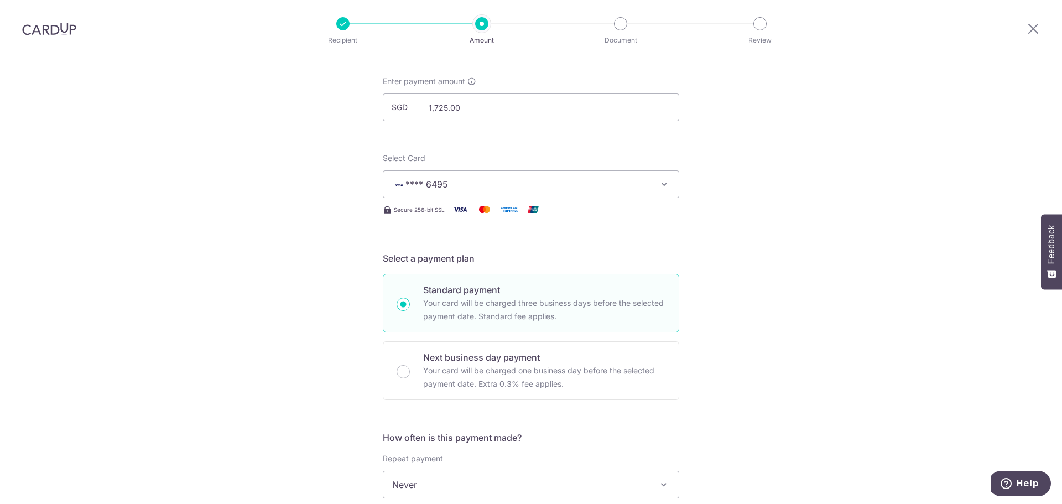
click at [749, 264] on div "Tell us more about your payment Enter payment amount SGD 1,725.00 1725.00 Selec…" at bounding box center [531, 503] width 1062 height 1000
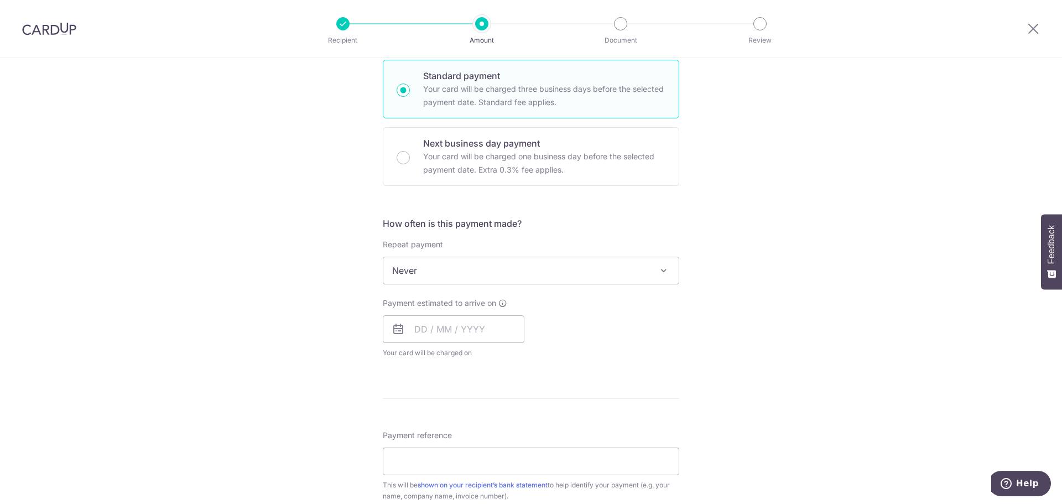
scroll to position [332, 0]
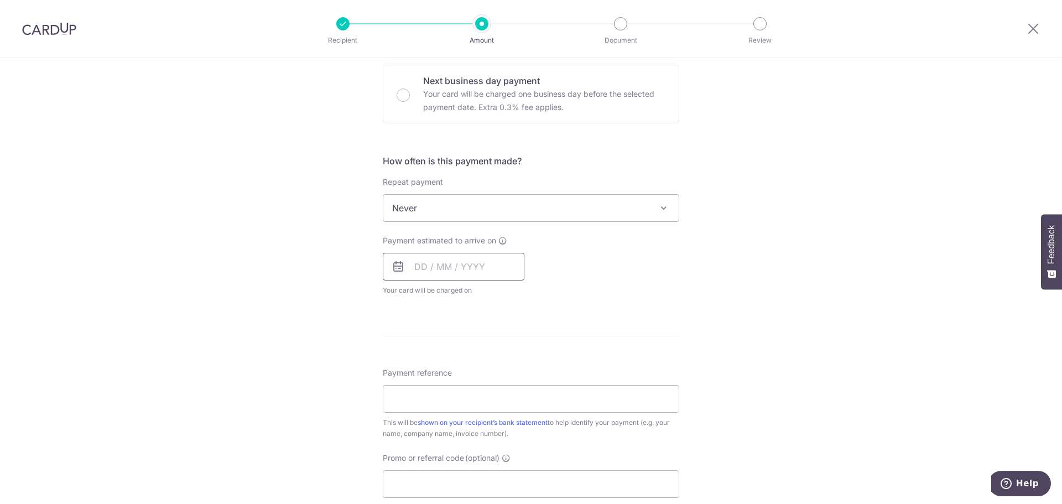
click at [453, 256] on input "text" at bounding box center [454, 267] width 142 height 28
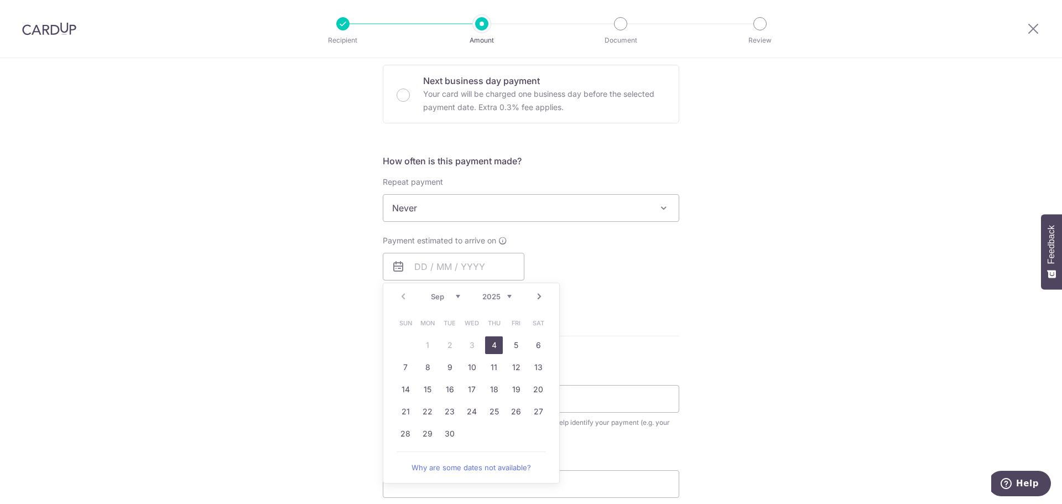
click at [494, 341] on link "4" at bounding box center [494, 345] width 18 height 18
type input "04/09/2025"
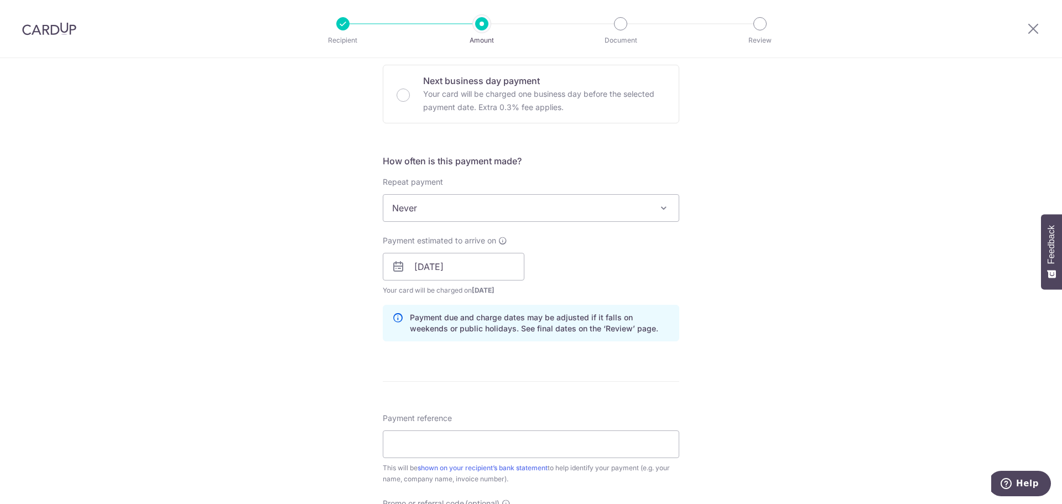
click at [710, 290] on div "Tell us more about your payment Enter payment amount SGD 1,725.00 1725.00 Selec…" at bounding box center [531, 248] width 1062 height 1045
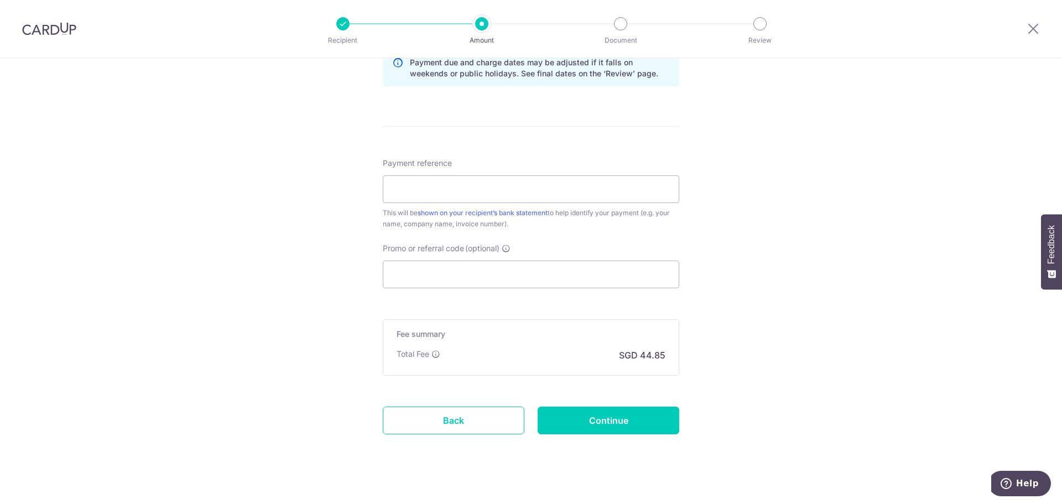
scroll to position [600, 0]
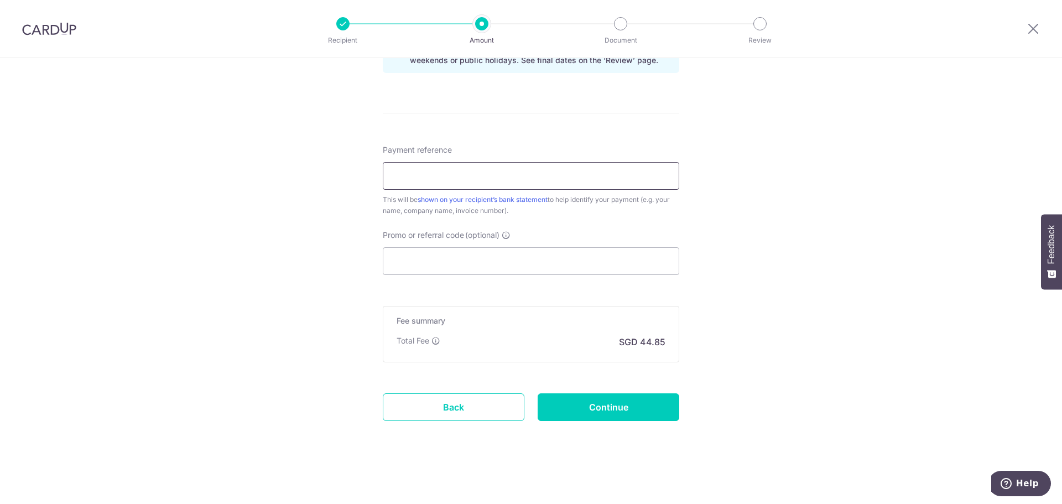
click at [410, 179] on input "Payment reference" at bounding box center [531, 176] width 296 height 28
type input "Inv 25487 242K Pasir Panjang Road"
click at [457, 269] on input "Promo or referral code (optional)" at bounding box center [531, 261] width 296 height 28
paste input "OFF225"
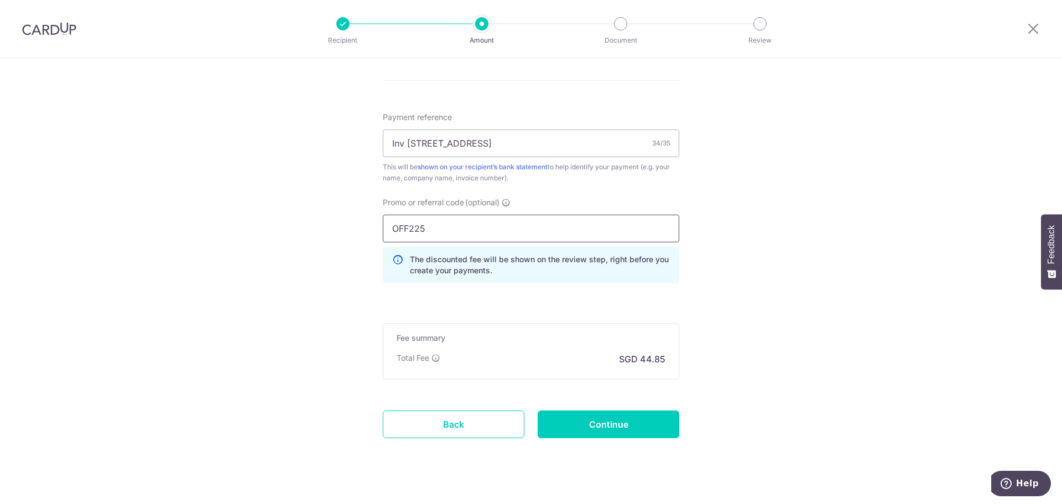
scroll to position [650, 0]
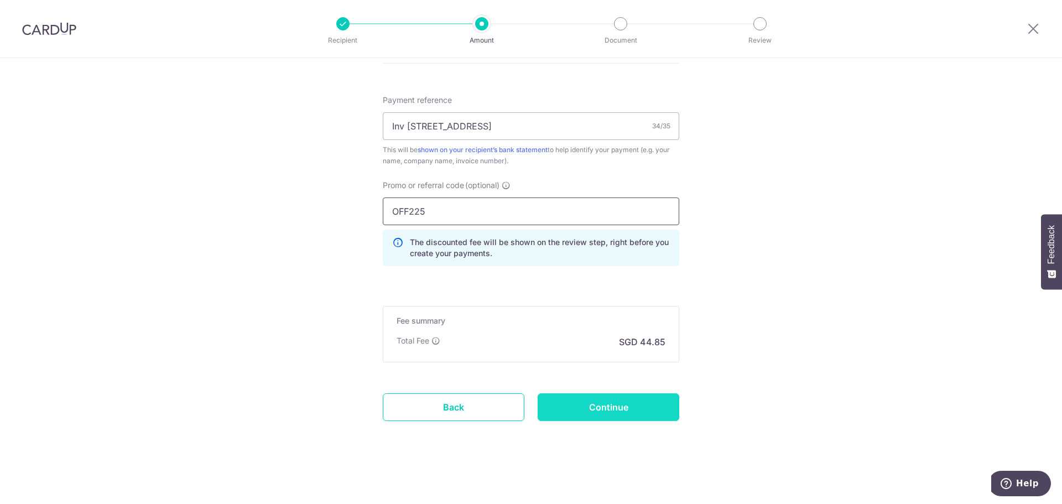
type input "OFF225"
click at [647, 406] on input "Continue" at bounding box center [608, 407] width 142 height 28
type input "Create Schedule"
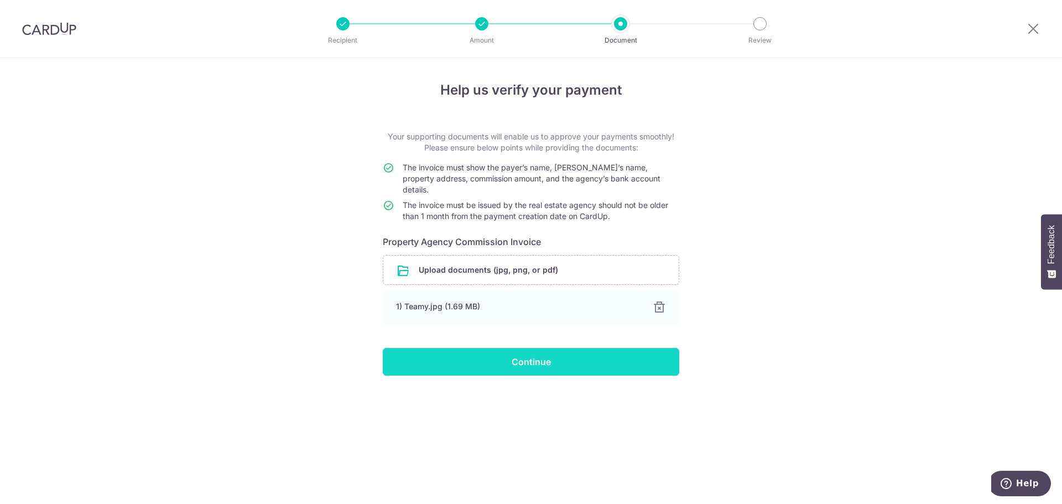
click at [510, 348] on input "Continue" at bounding box center [531, 362] width 296 height 28
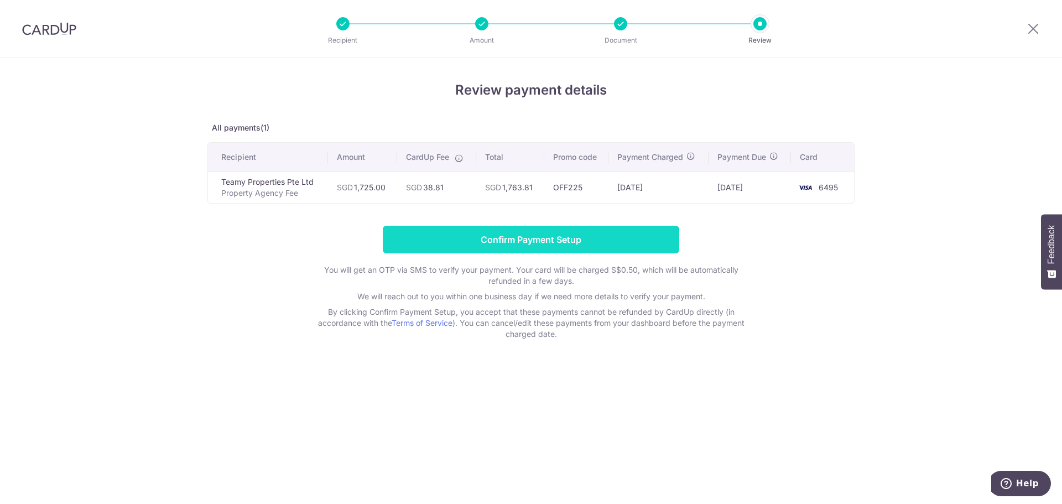
click at [531, 239] on input "Confirm Payment Setup" at bounding box center [531, 240] width 296 height 28
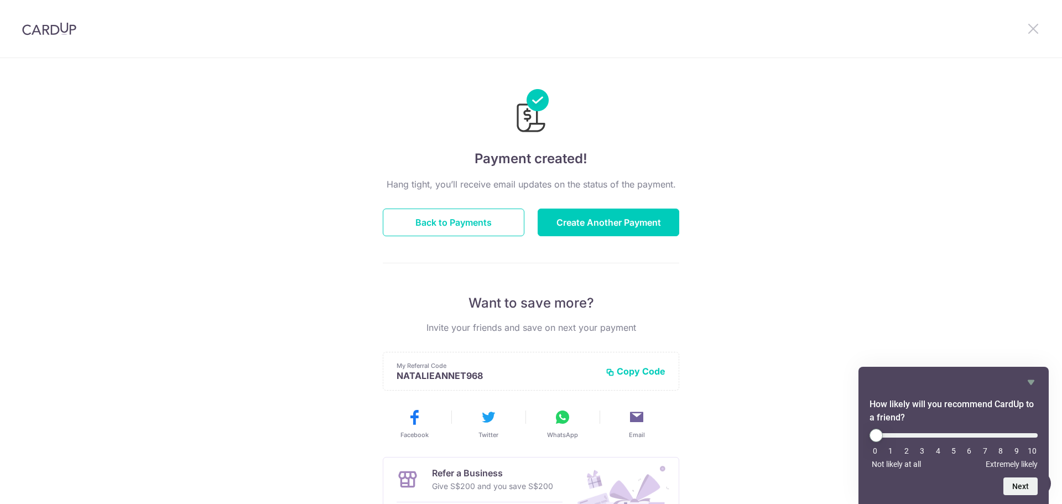
click at [1032, 31] on icon at bounding box center [1032, 29] width 13 height 14
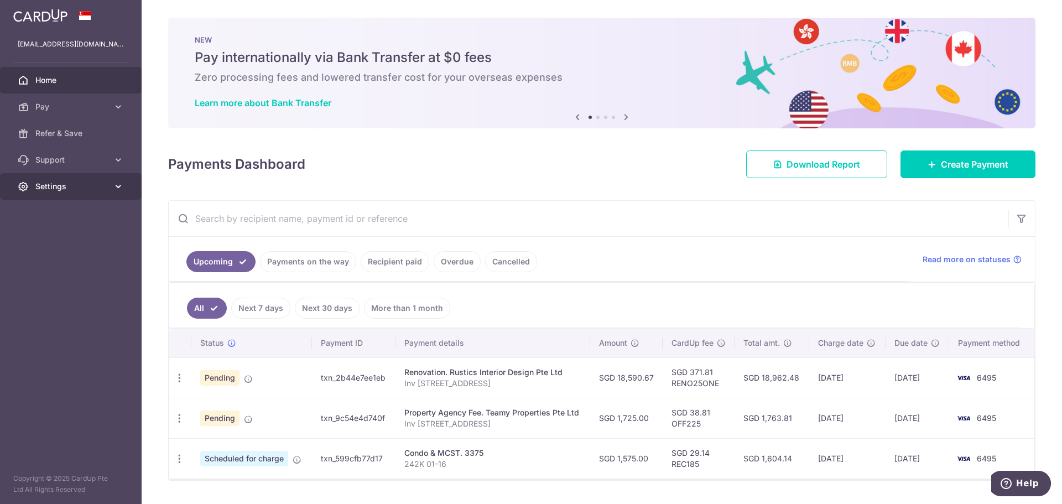
click at [75, 181] on span "Settings" at bounding box center [71, 186] width 73 height 11
click at [60, 236] on span "Logout" at bounding box center [71, 239] width 73 height 11
